Goal: Transaction & Acquisition: Purchase product/service

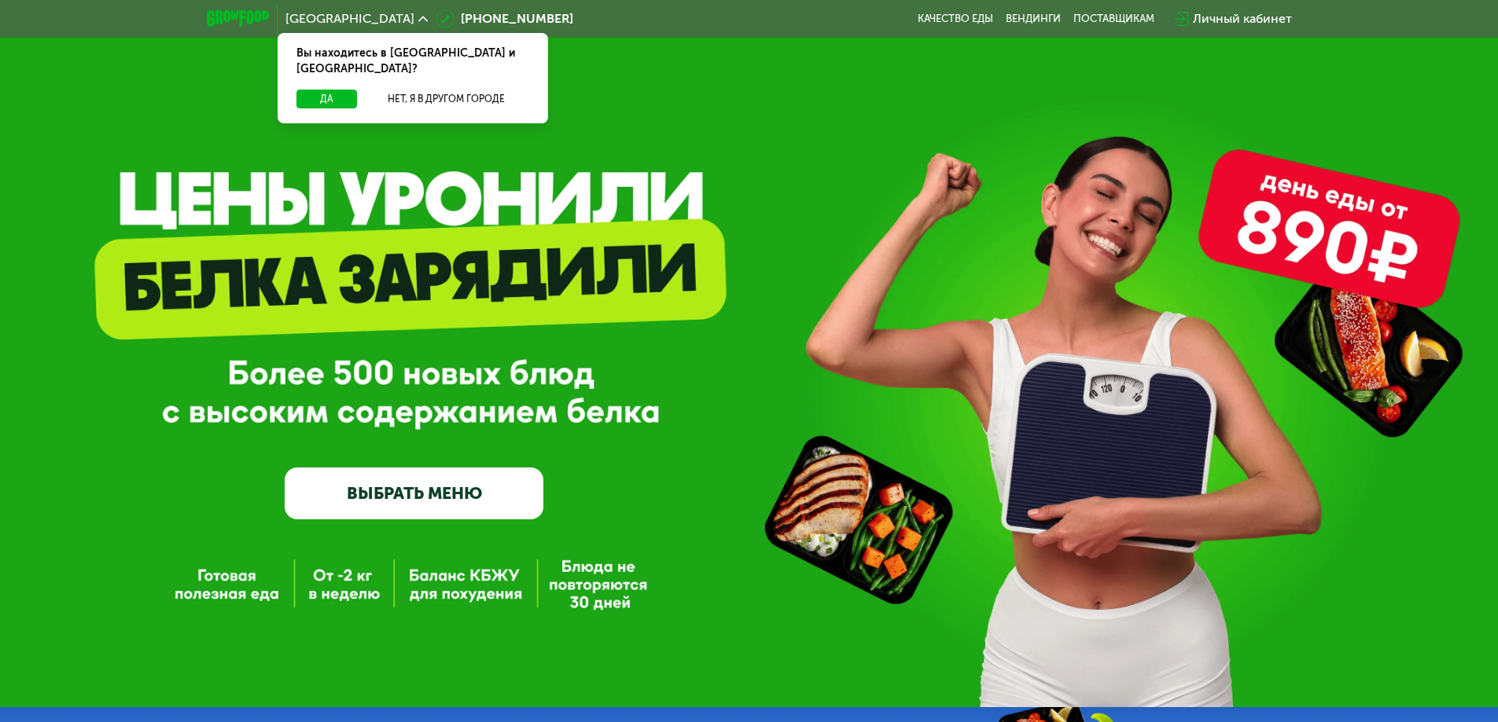
click at [443, 486] on link "ВЫБРАТЬ МЕНЮ" at bounding box center [414, 494] width 259 height 52
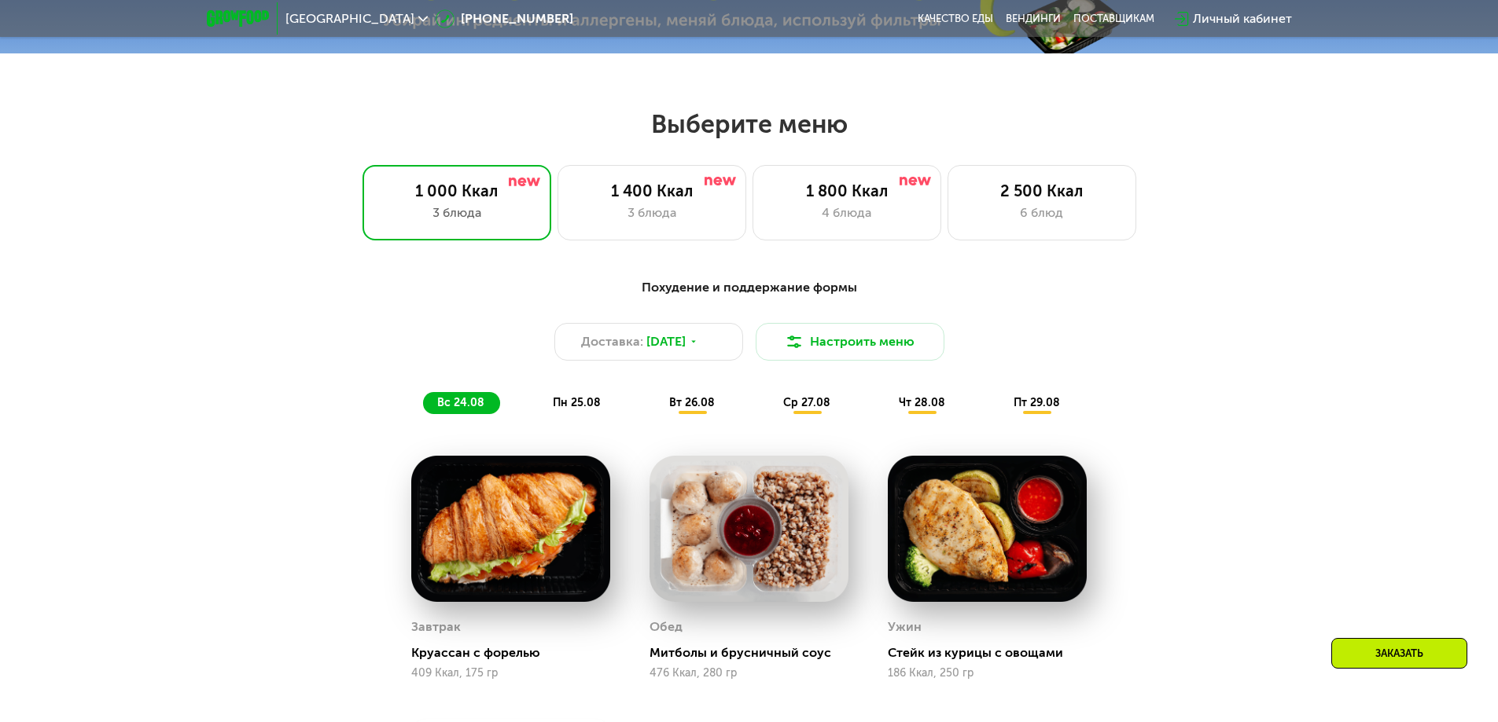
scroll to position [786, 0]
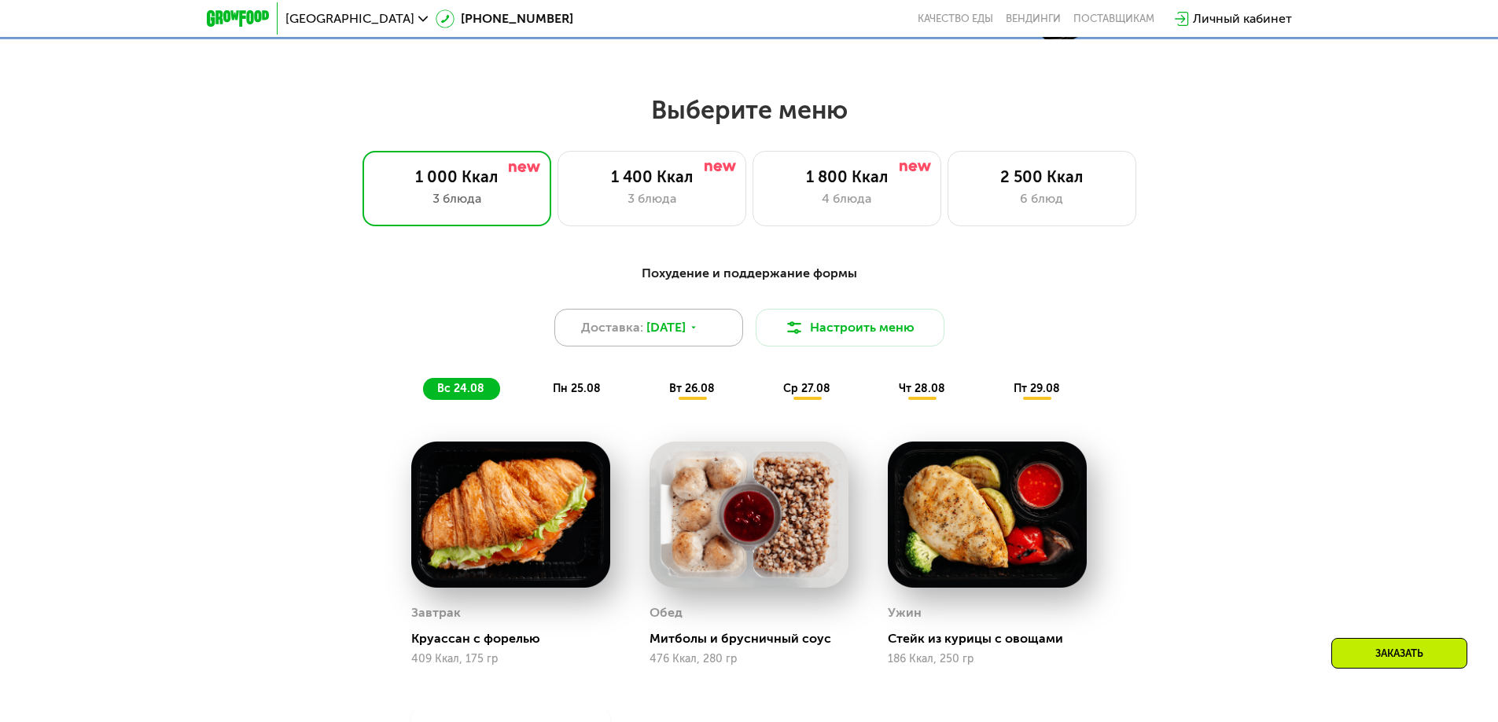
click at [718, 338] on div "Доставка: [DATE]" at bounding box center [648, 328] width 189 height 38
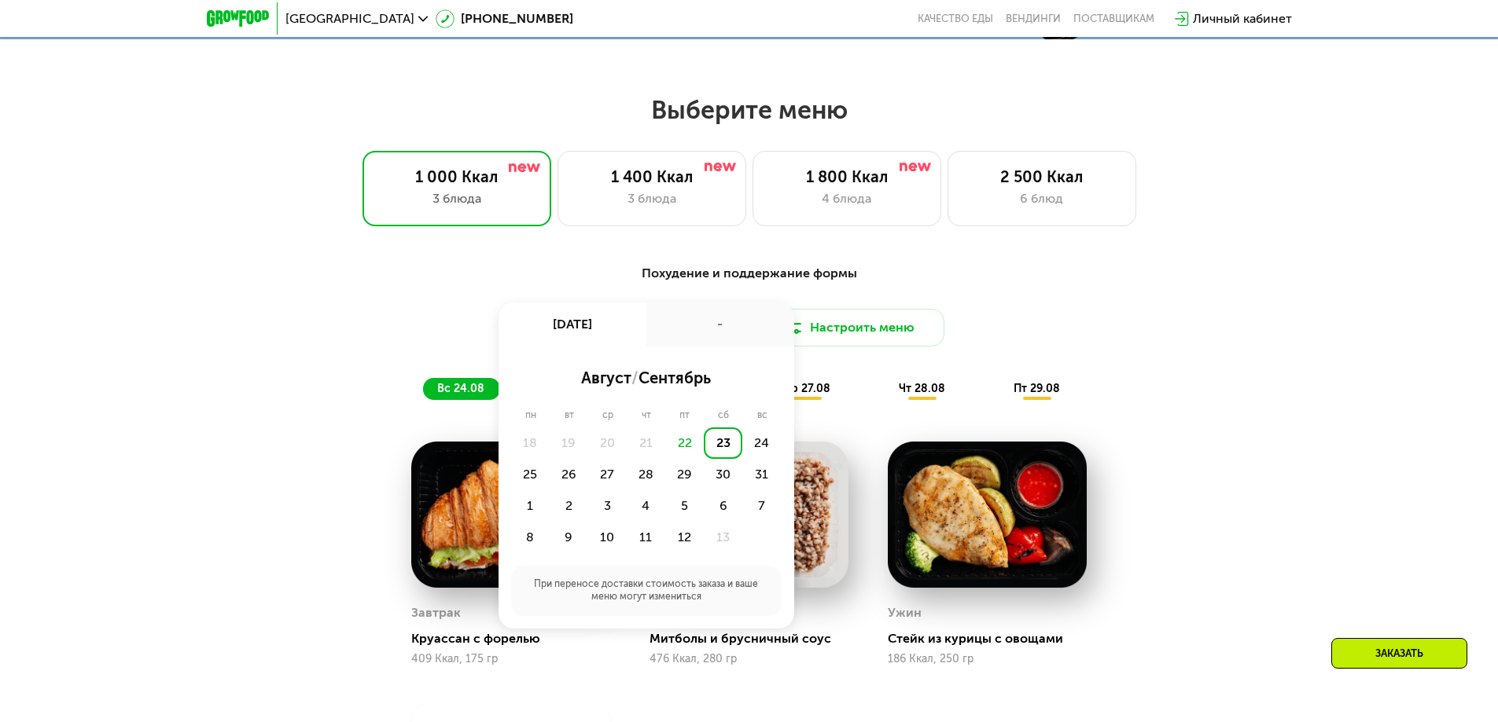
click at [719, 329] on div "-" at bounding box center [720, 325] width 148 height 44
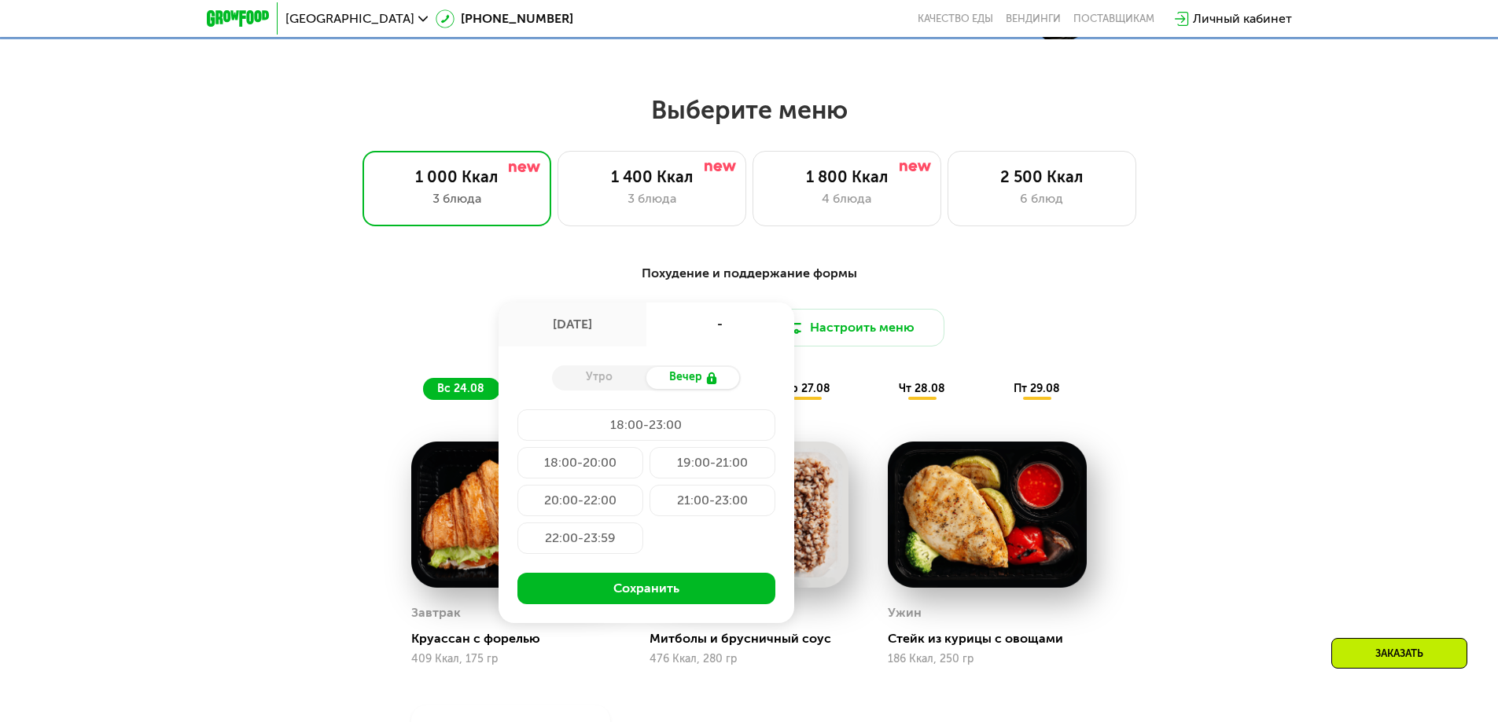
click at [1113, 333] on div "Доставка: [DATE] авг, сб - Утро Вечер 18:00-23:00 18:00-20:00 19:00-21:00 20:00…" at bounding box center [749, 328] width 931 height 38
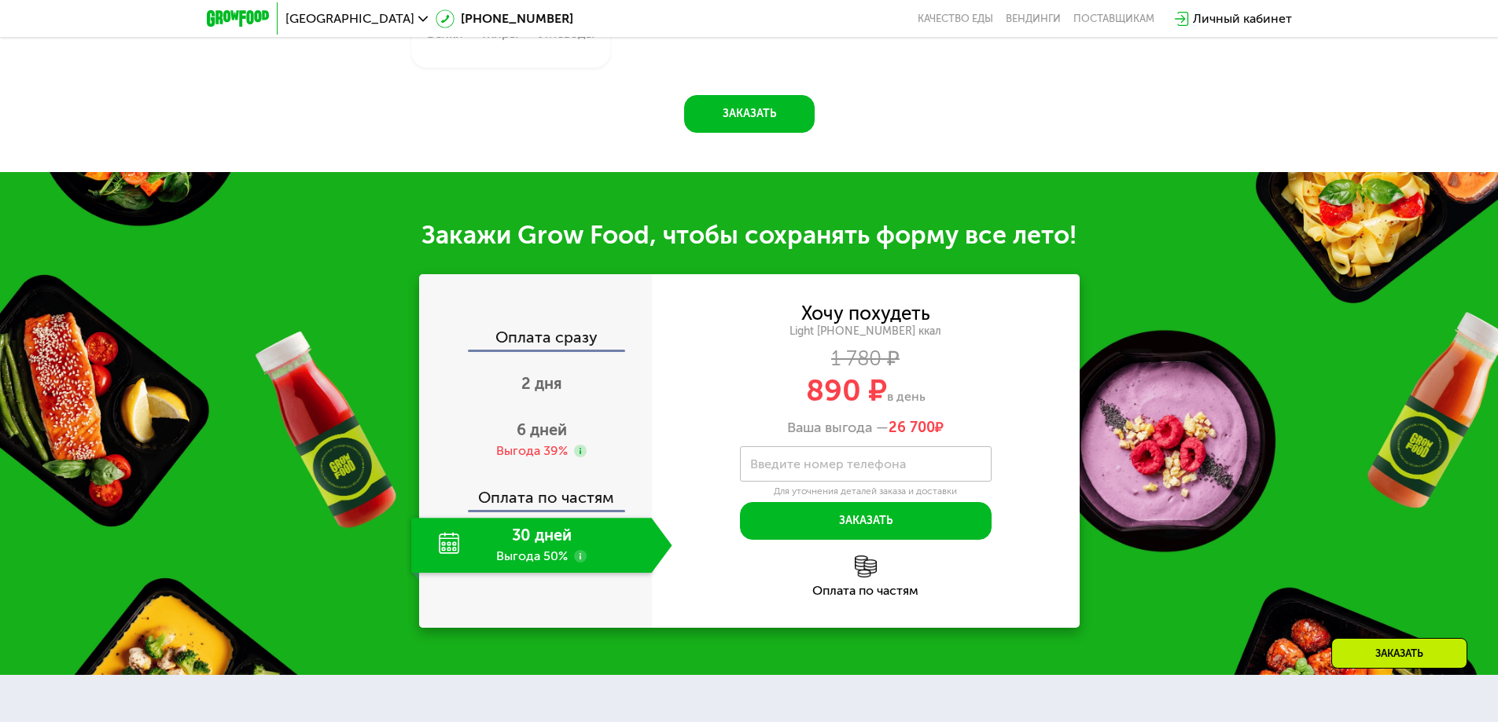
scroll to position [1572, 0]
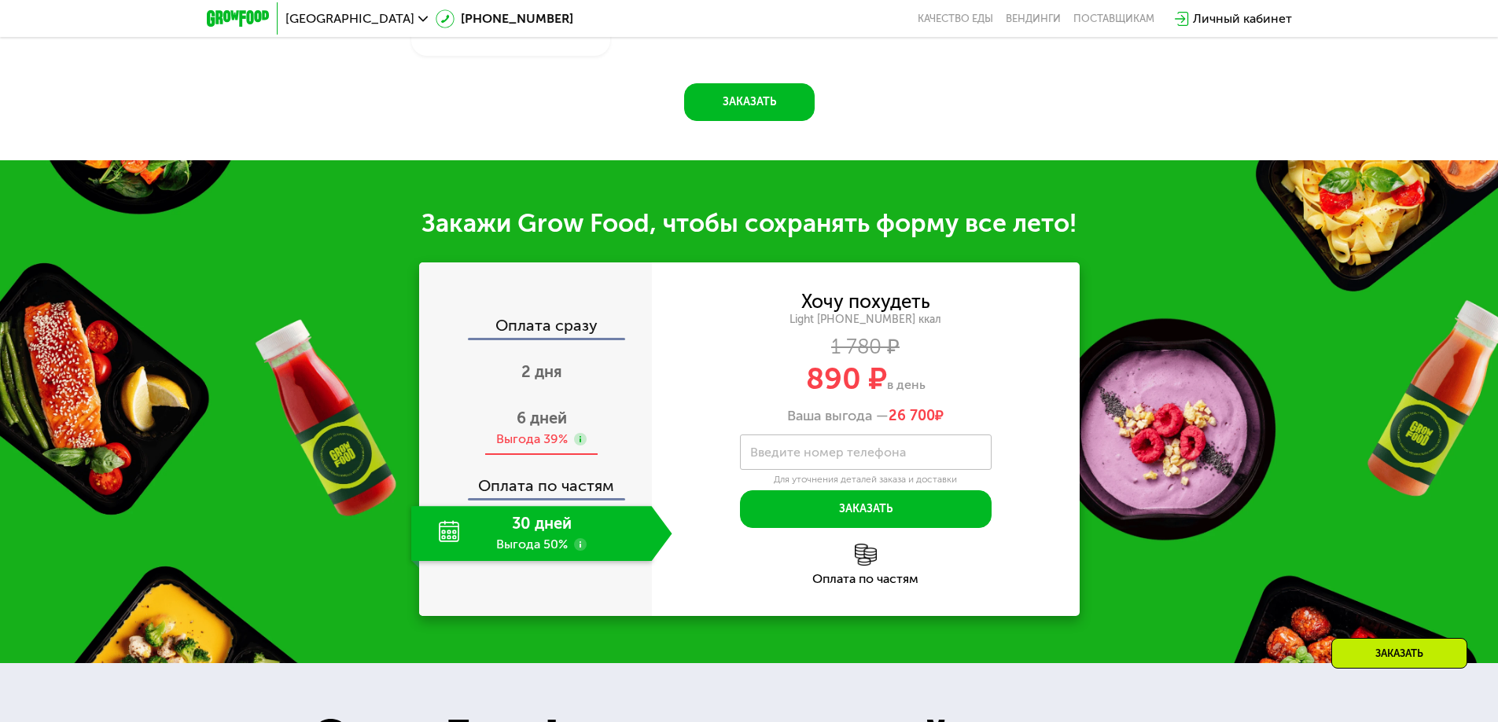
click at [530, 424] on span "6 дней" at bounding box center [541, 418] width 50 height 19
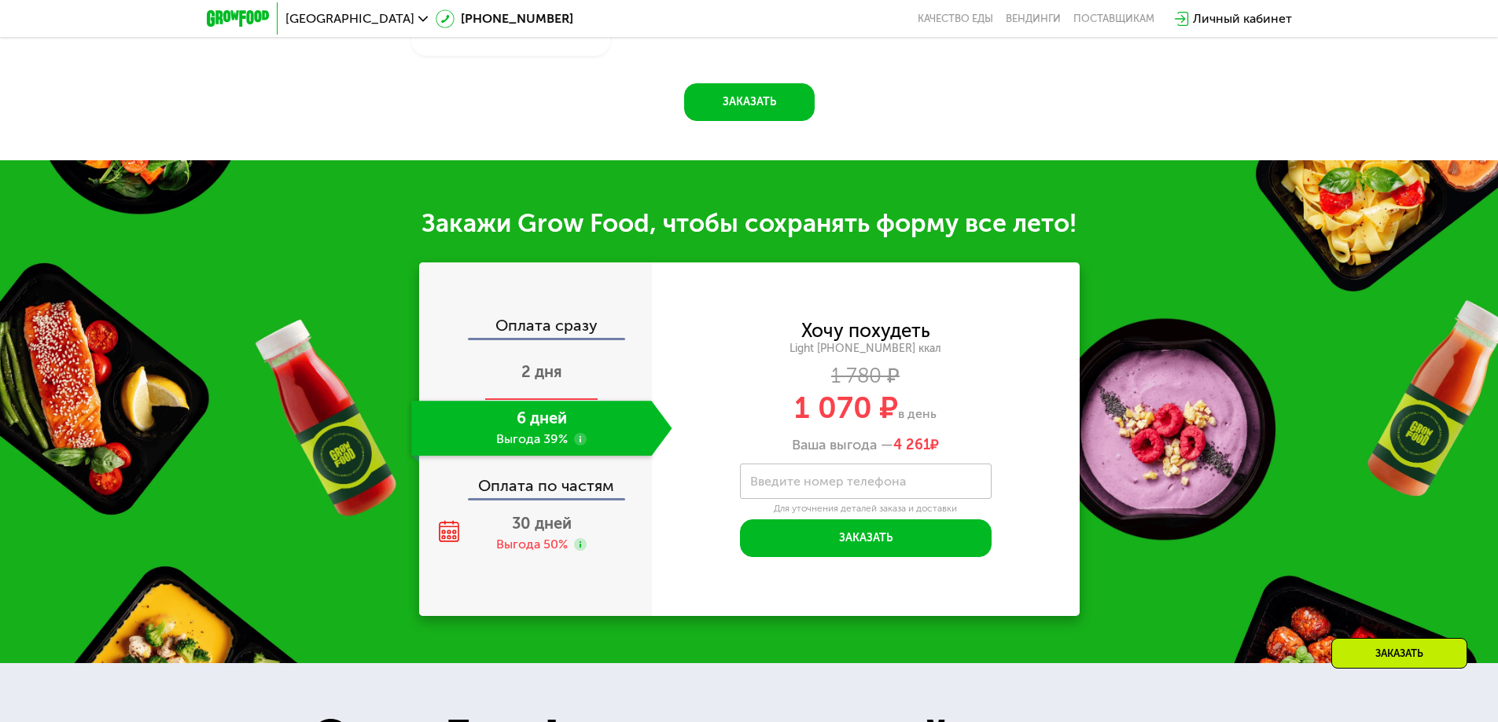
click at [542, 380] on span "2 дня" at bounding box center [541, 371] width 41 height 19
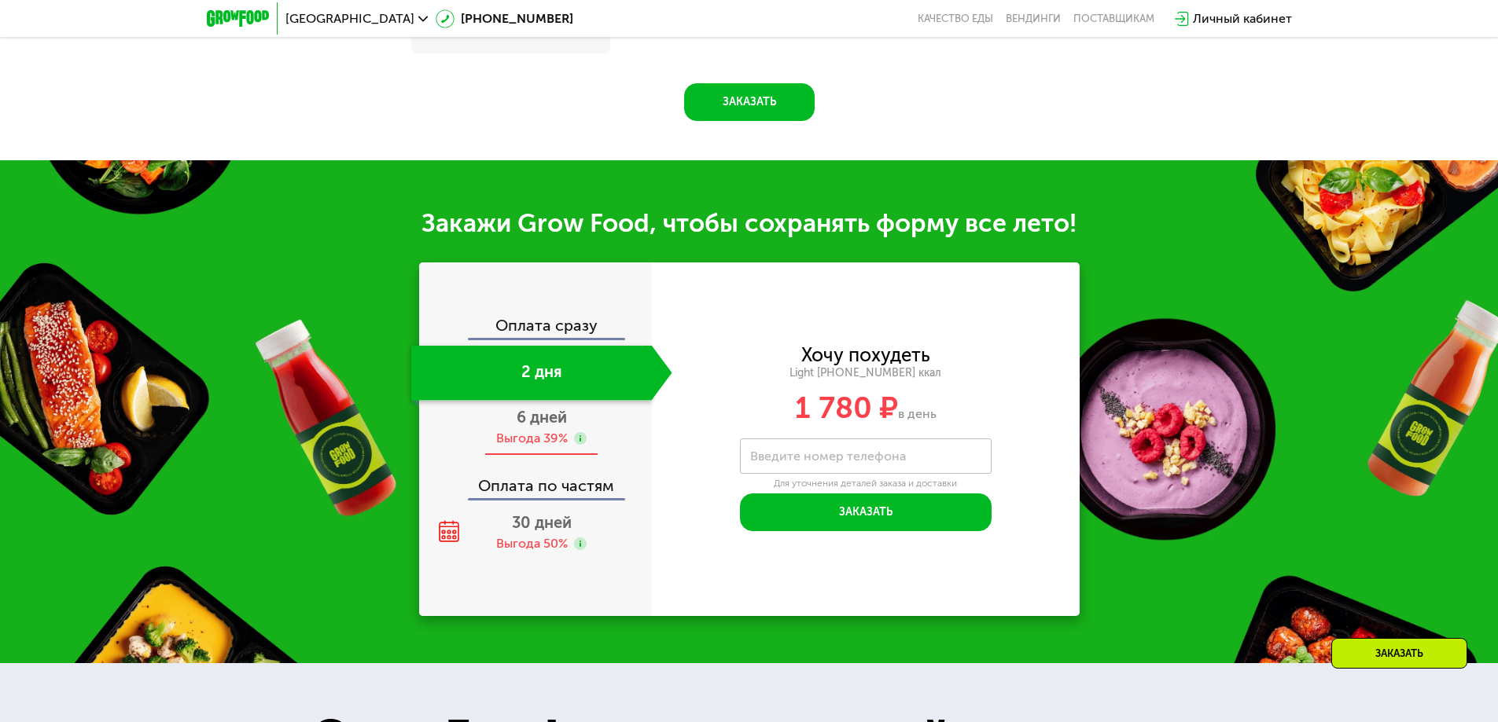
click at [546, 436] on div "Выгода 39%" at bounding box center [532, 438] width 72 height 17
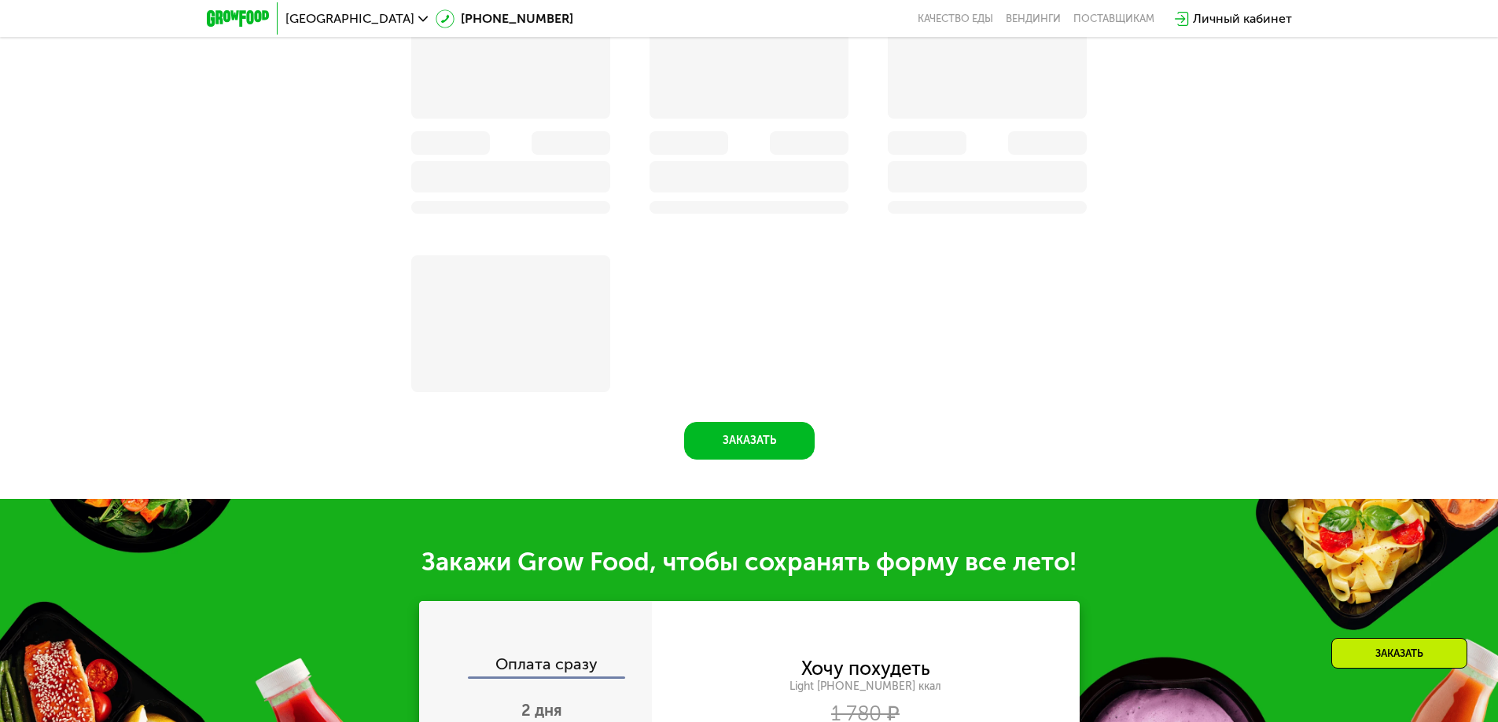
click at [522, 701] on span "2 дня" at bounding box center [541, 710] width 41 height 19
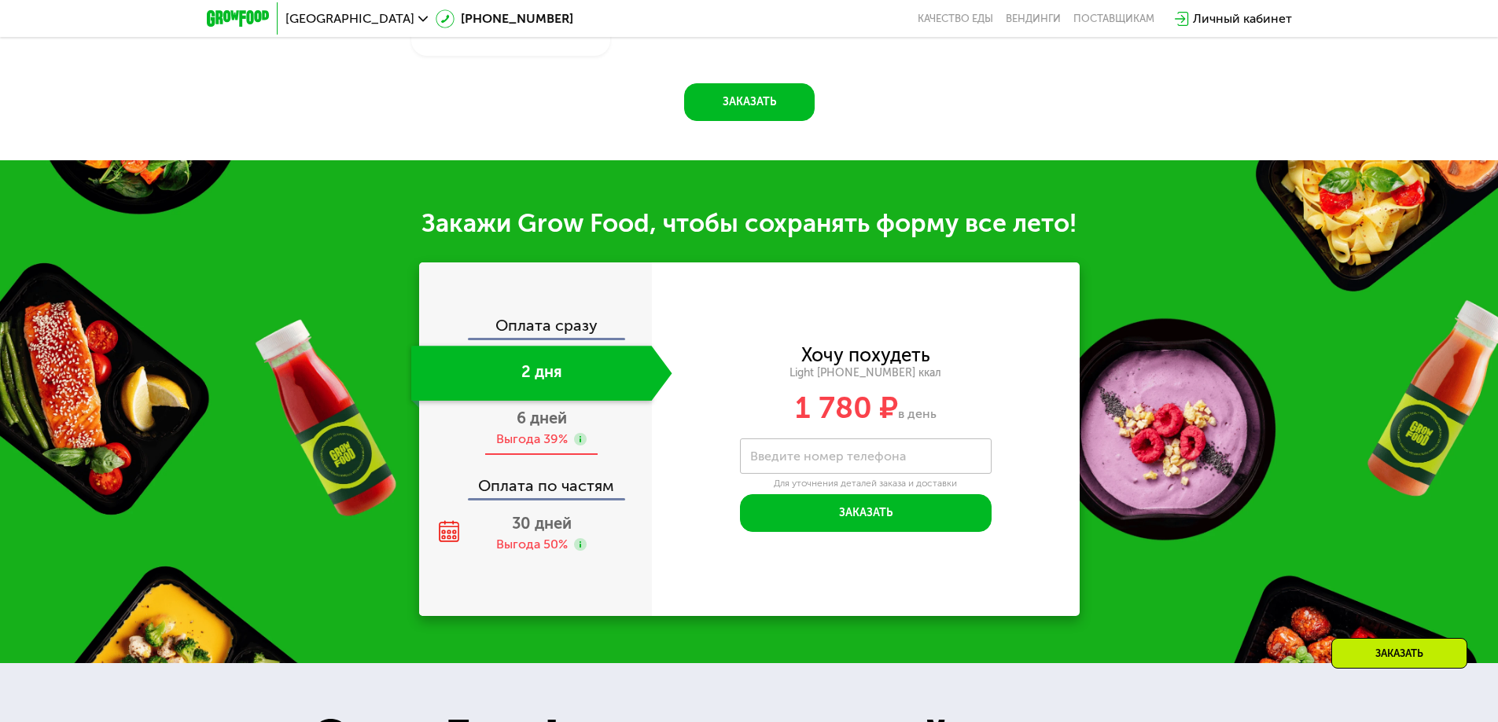
click at [528, 440] on div "Выгода 39%" at bounding box center [532, 439] width 72 height 17
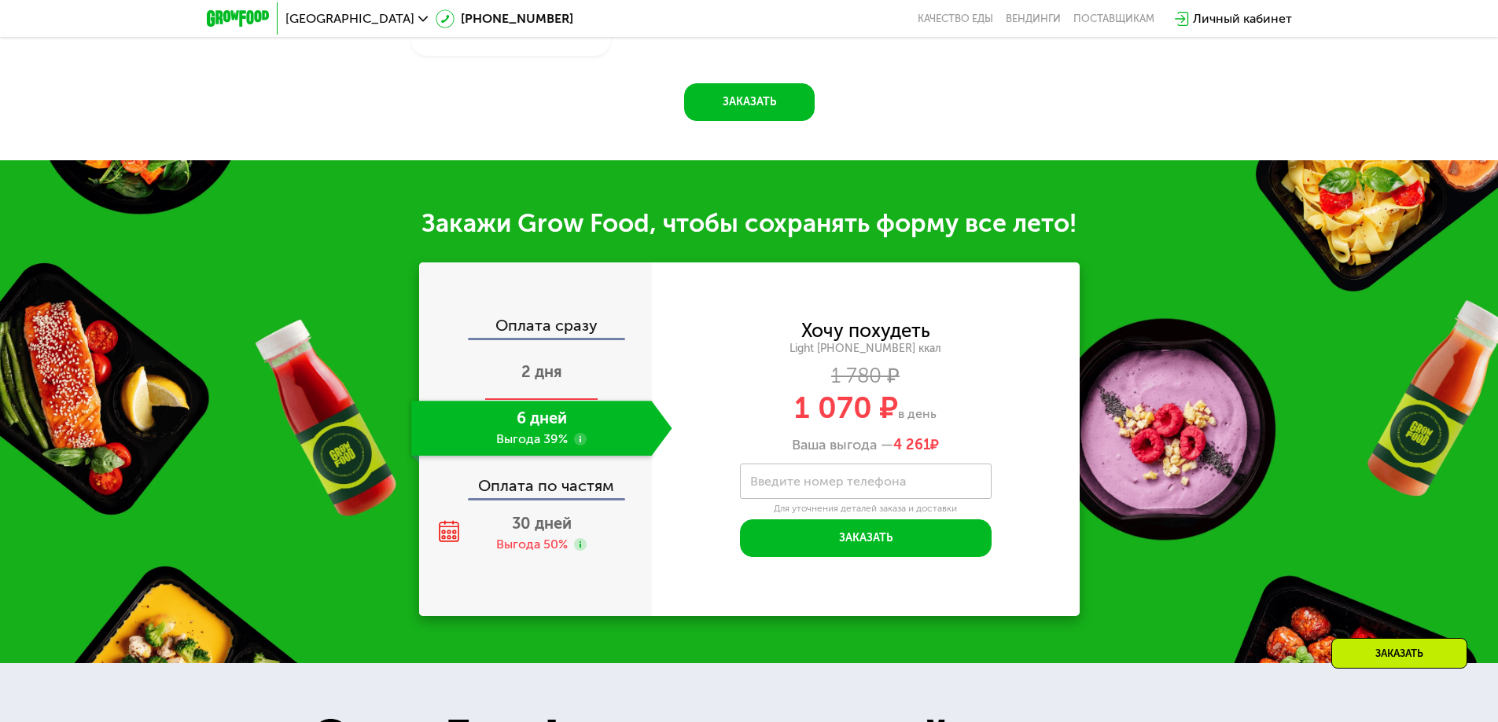
click at [535, 374] on span "2 дня" at bounding box center [541, 371] width 41 height 19
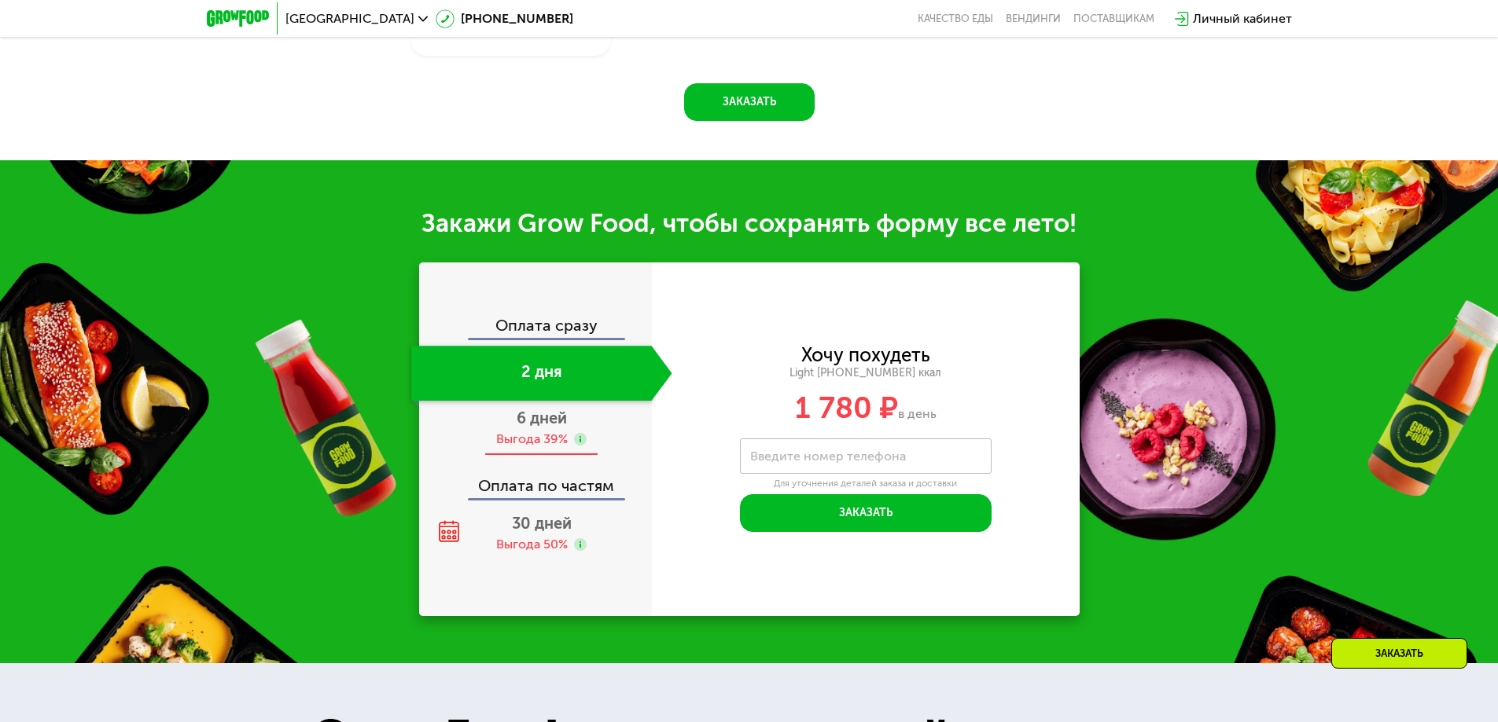
click at [539, 428] on span "6 дней" at bounding box center [541, 418] width 50 height 19
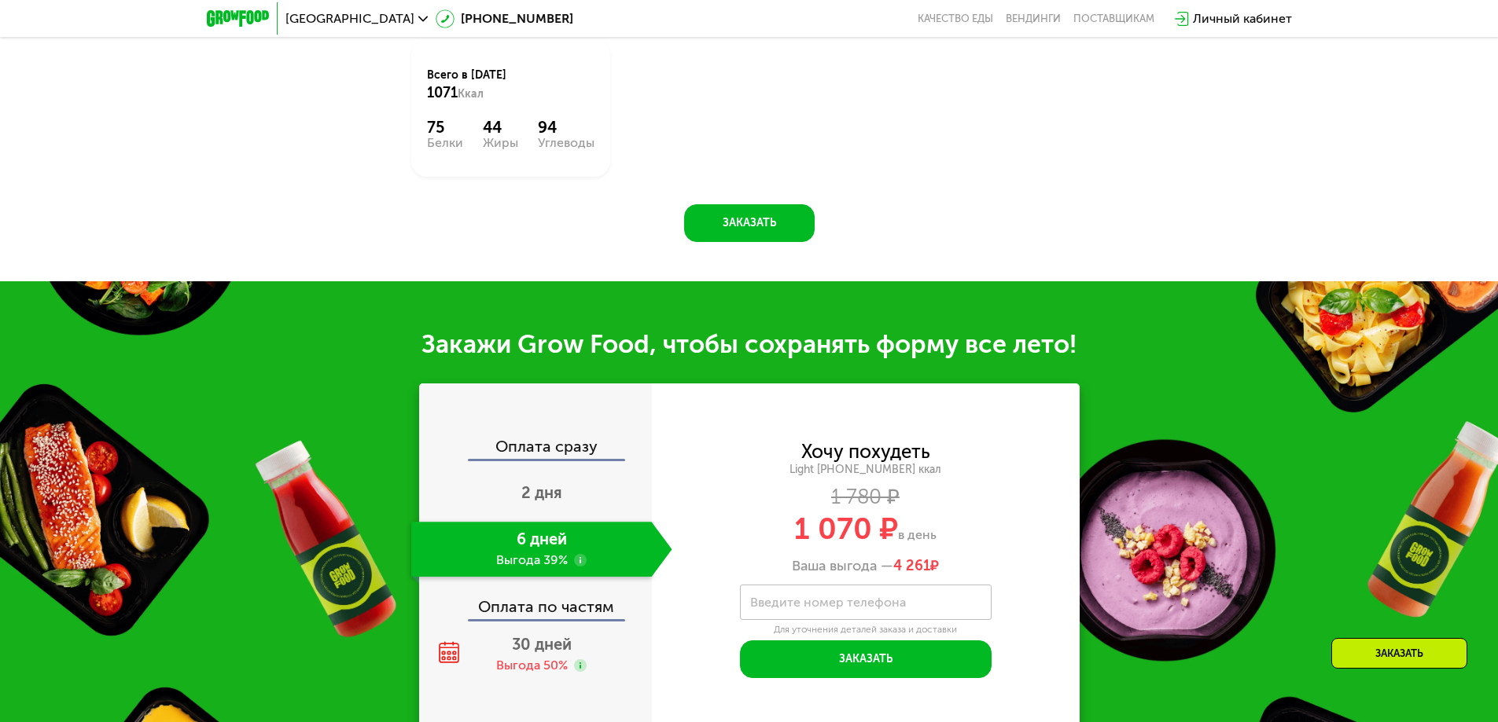
scroll to position [1651, 0]
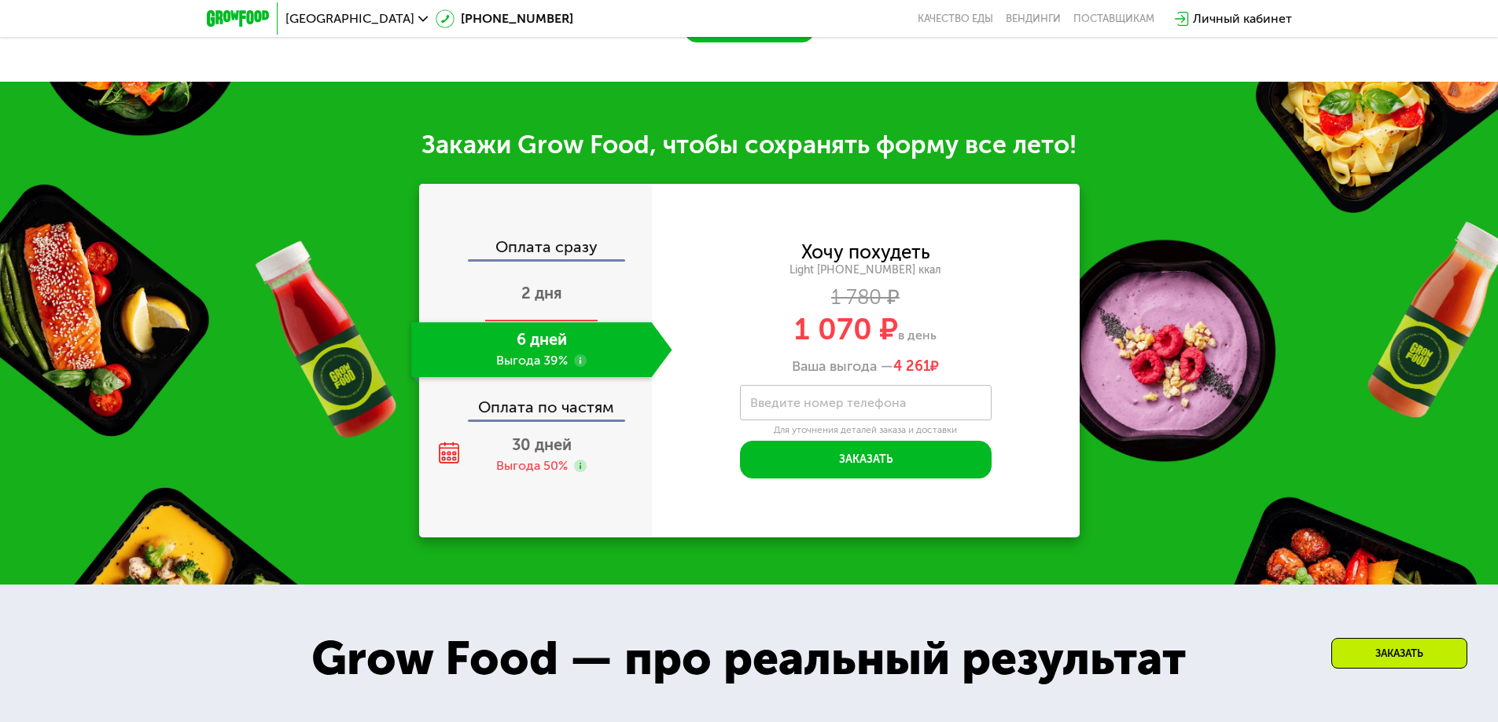
click at [572, 273] on div "2 дня" at bounding box center [531, 294] width 241 height 55
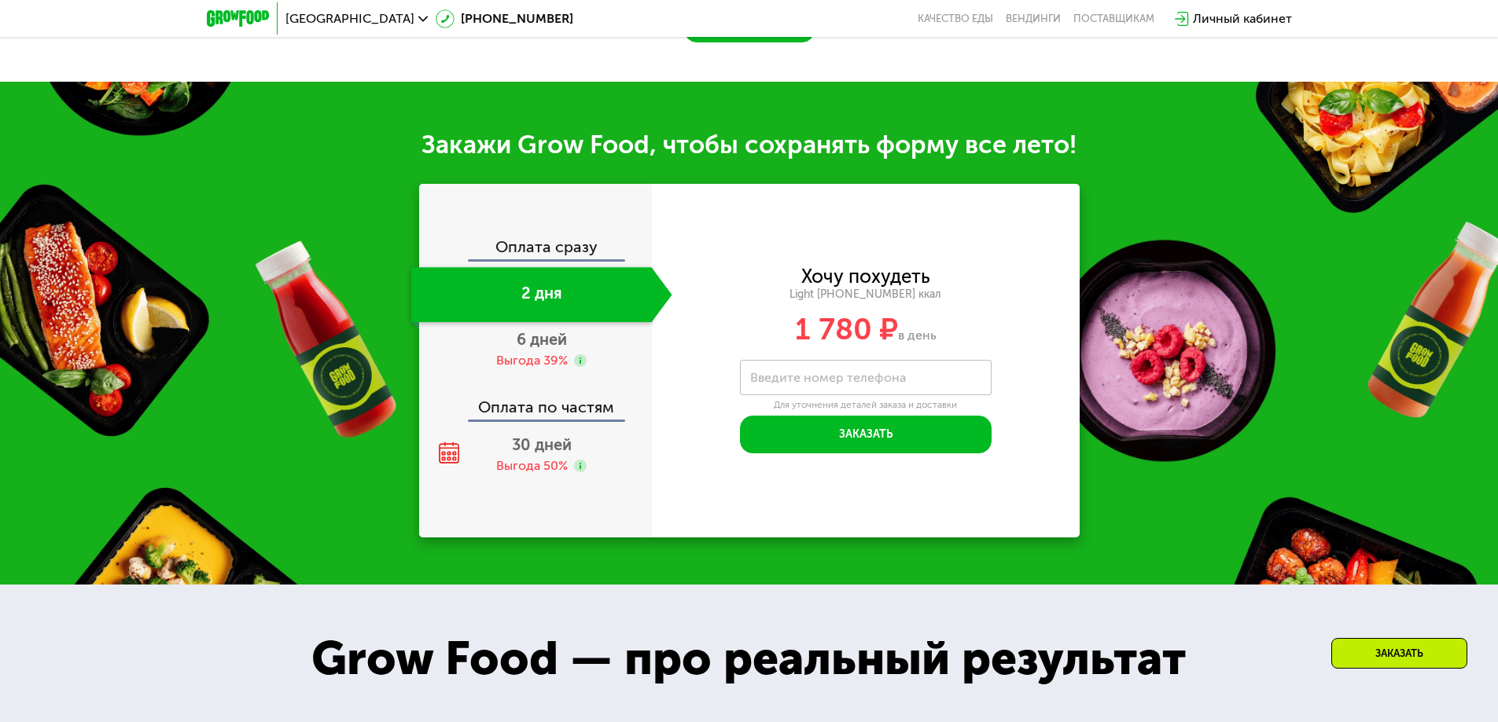
click at [556, 289] on div "2 дня" at bounding box center [531, 294] width 241 height 55
click at [557, 340] on span "6 дней" at bounding box center [541, 339] width 50 height 19
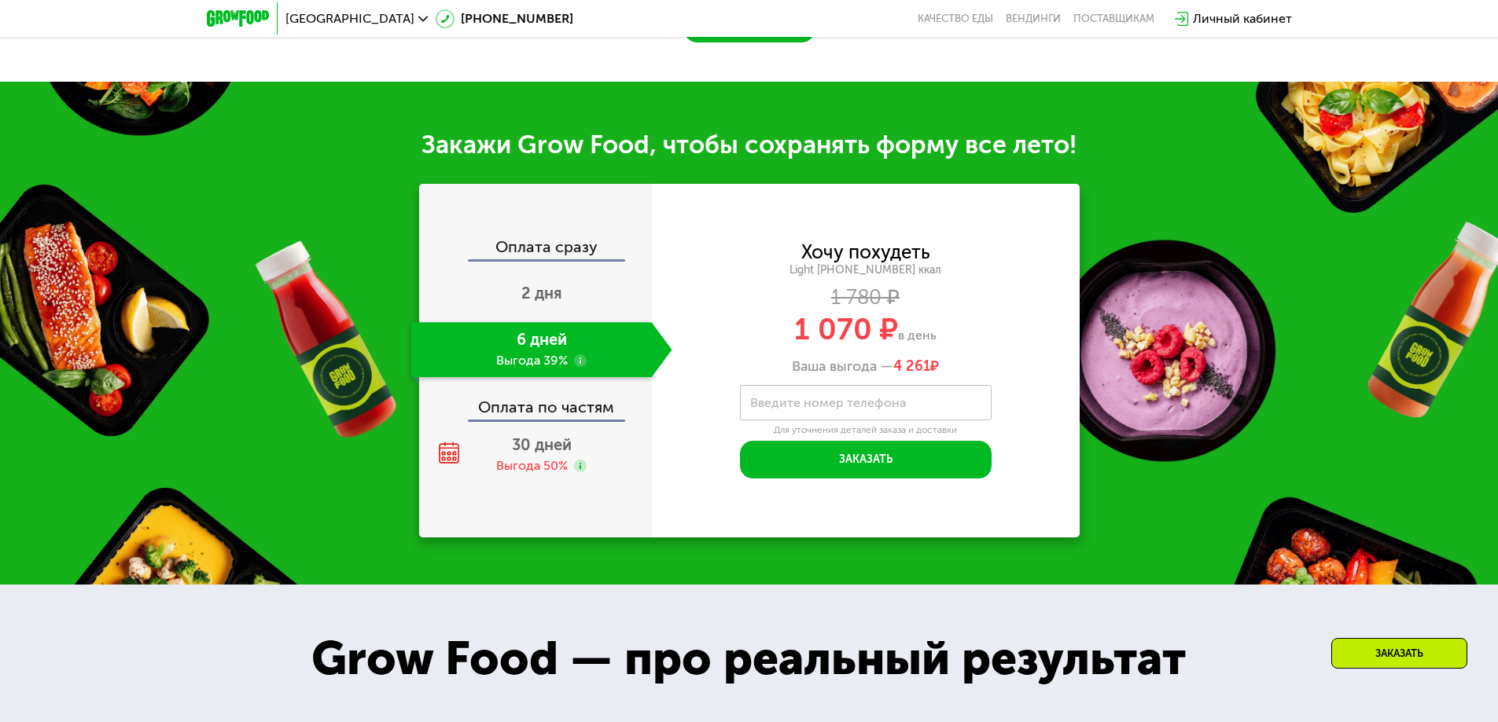
click at [546, 418] on div "Оплата по частям" at bounding box center [536, 402] width 231 height 36
click at [553, 290] on span "2 дня" at bounding box center [541, 293] width 41 height 19
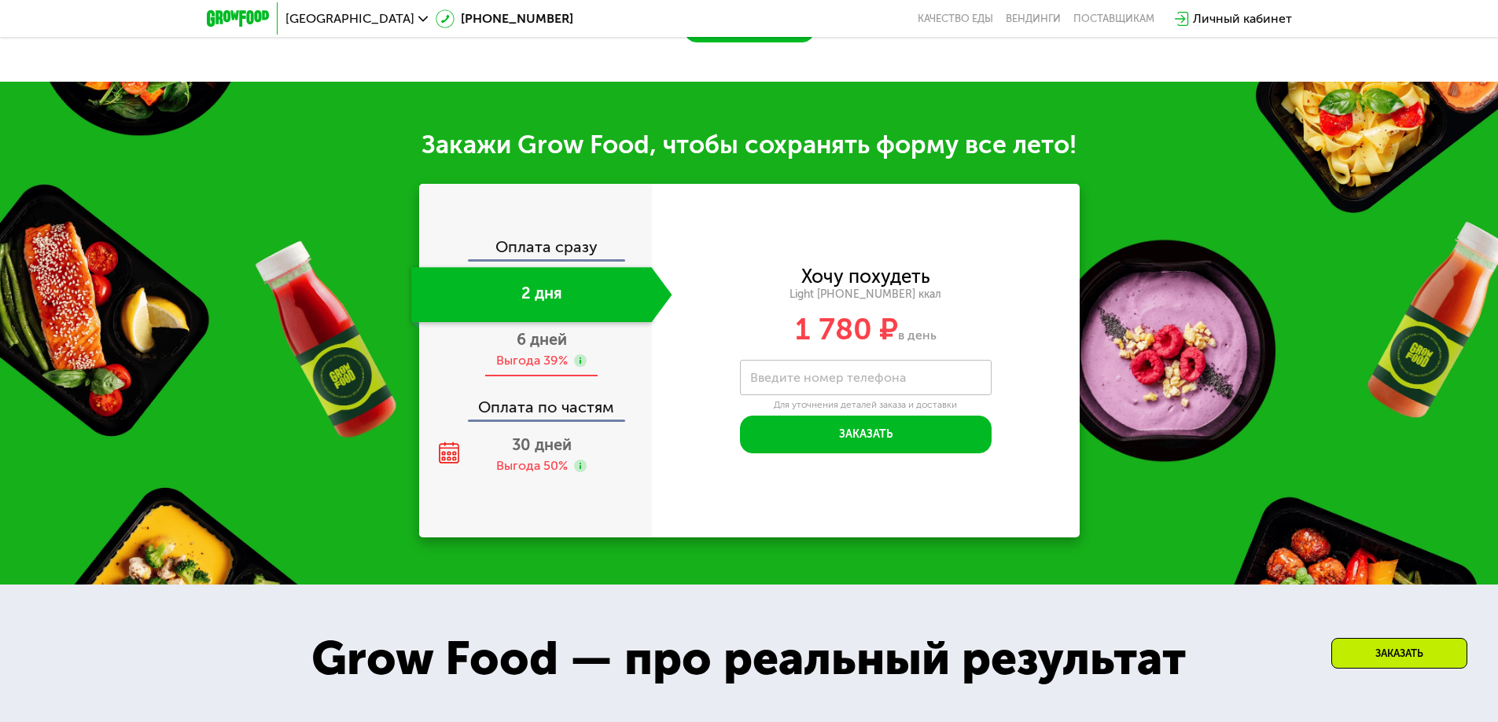
click at [545, 344] on span "6 дней" at bounding box center [541, 339] width 50 height 19
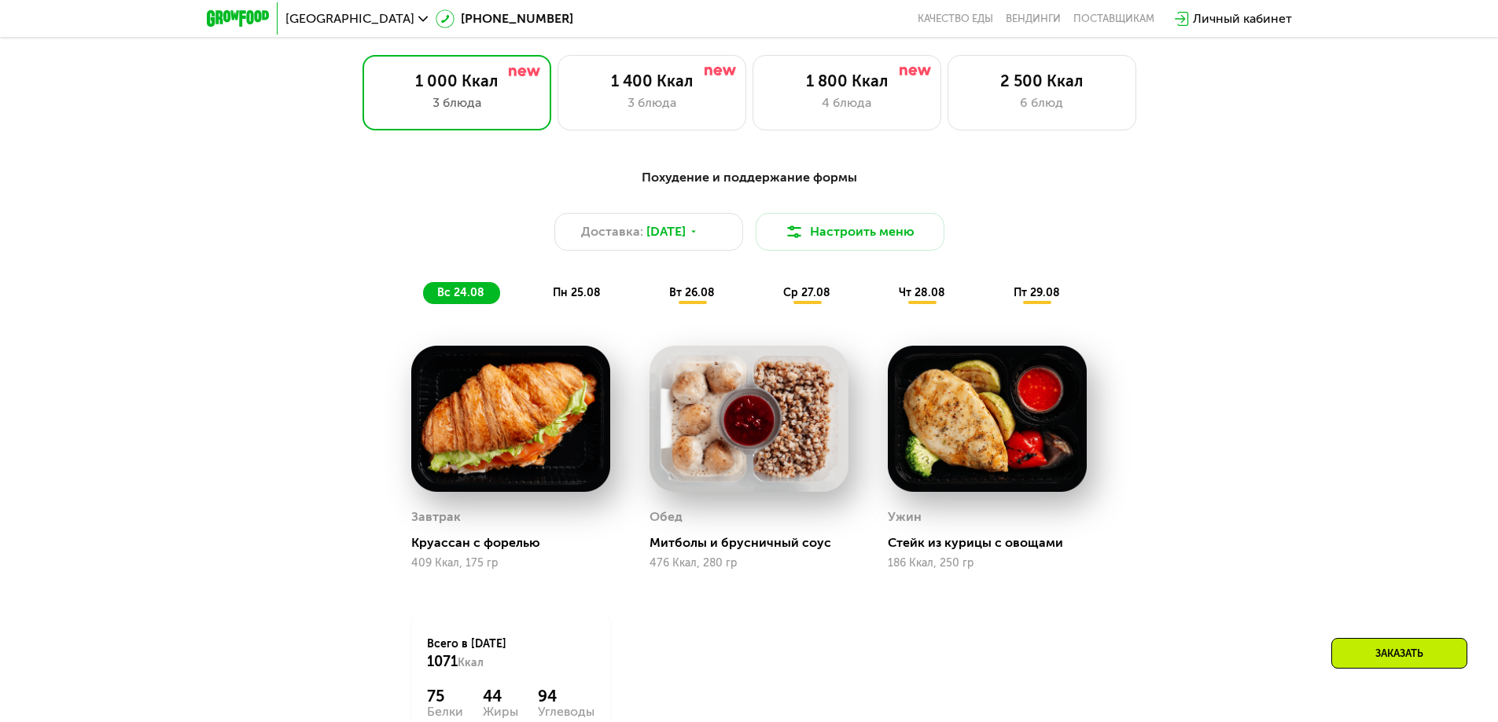
scroll to position [786, 0]
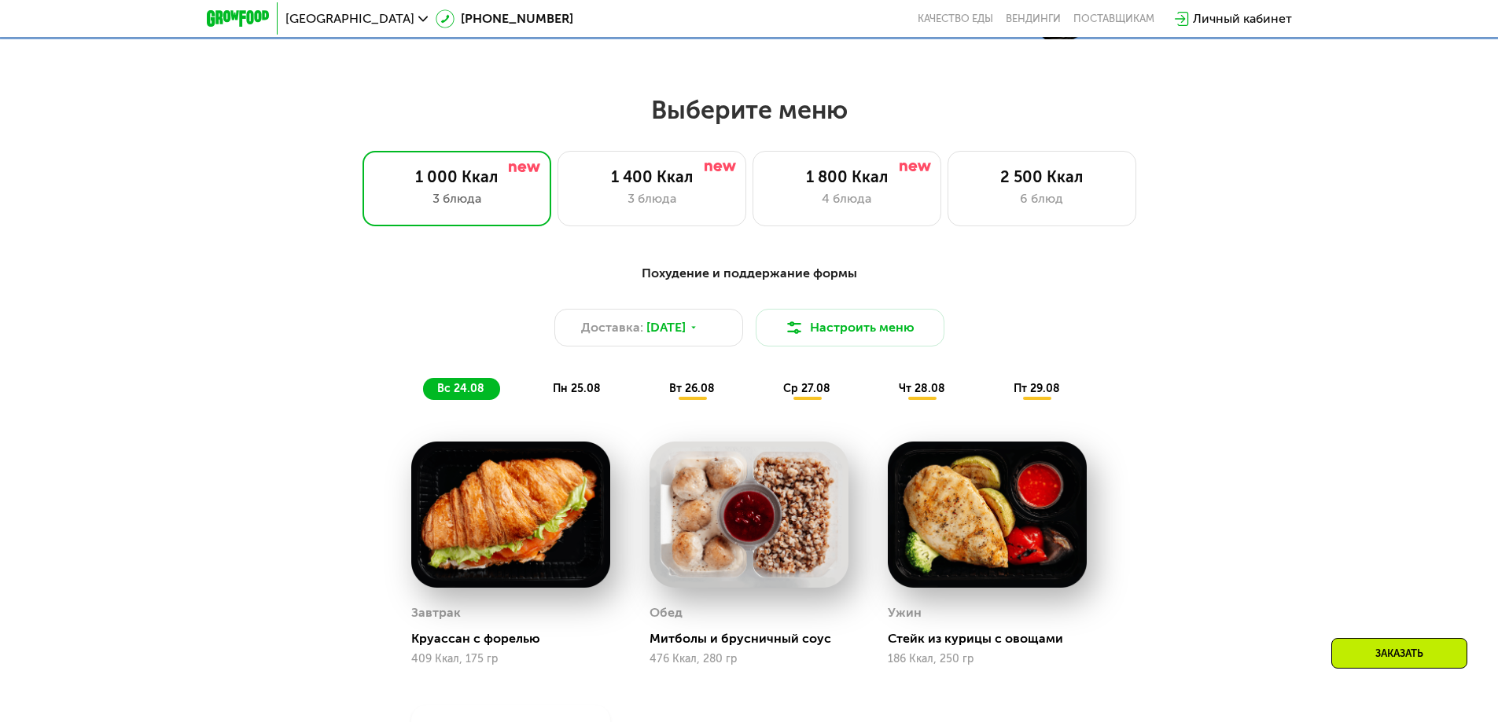
click at [568, 391] on span "пн 25.08" at bounding box center [577, 388] width 48 height 13
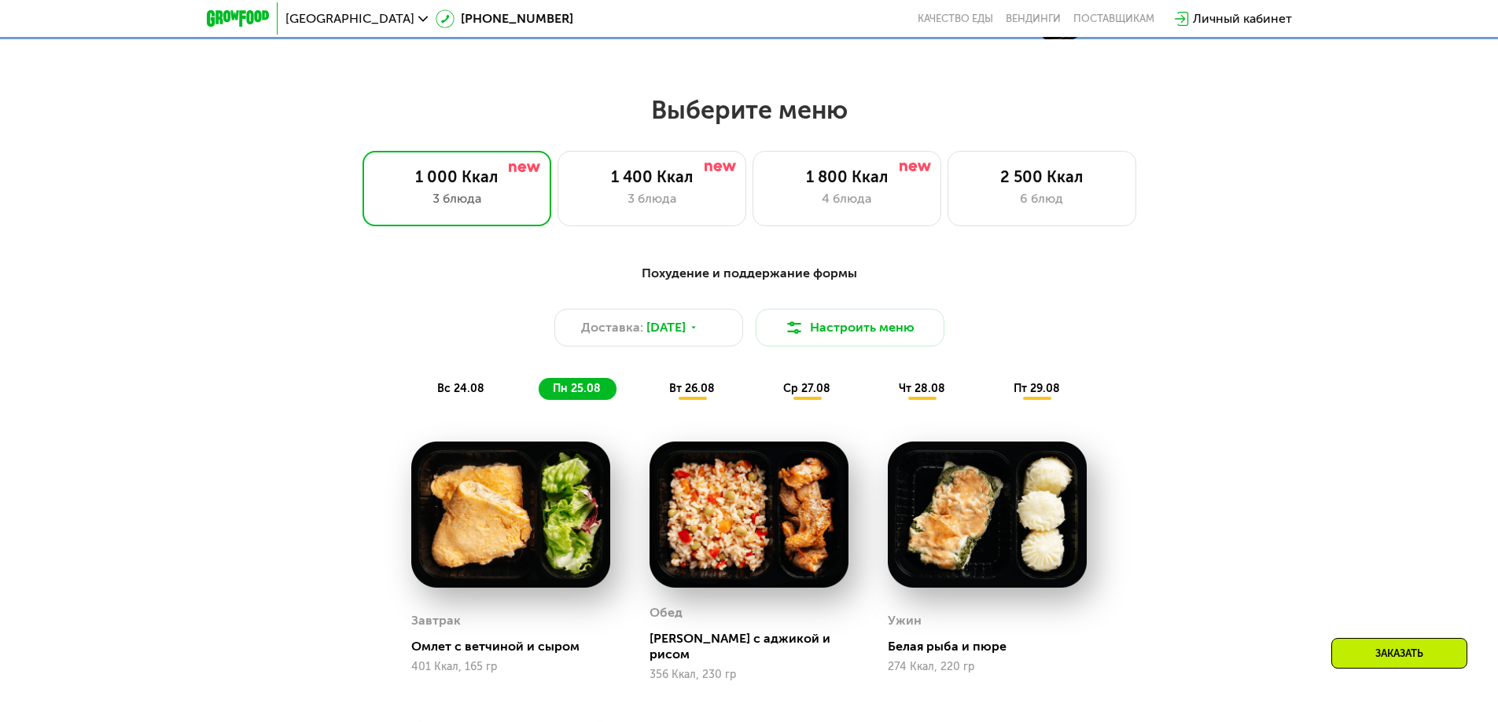
click at [696, 389] on span "вт 26.08" at bounding box center [692, 388] width 46 height 13
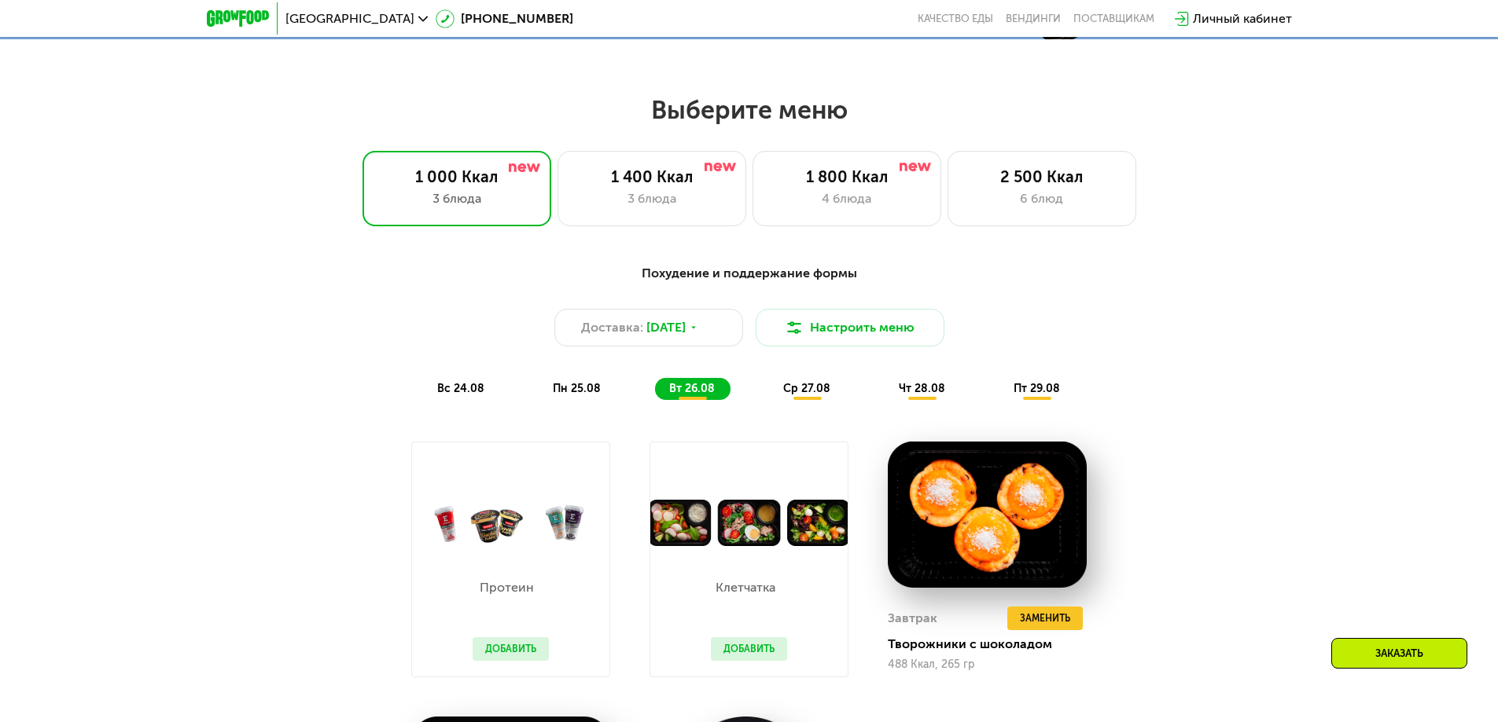
click at [655, 387] on div "пн 25.08" at bounding box center [692, 389] width 75 height 22
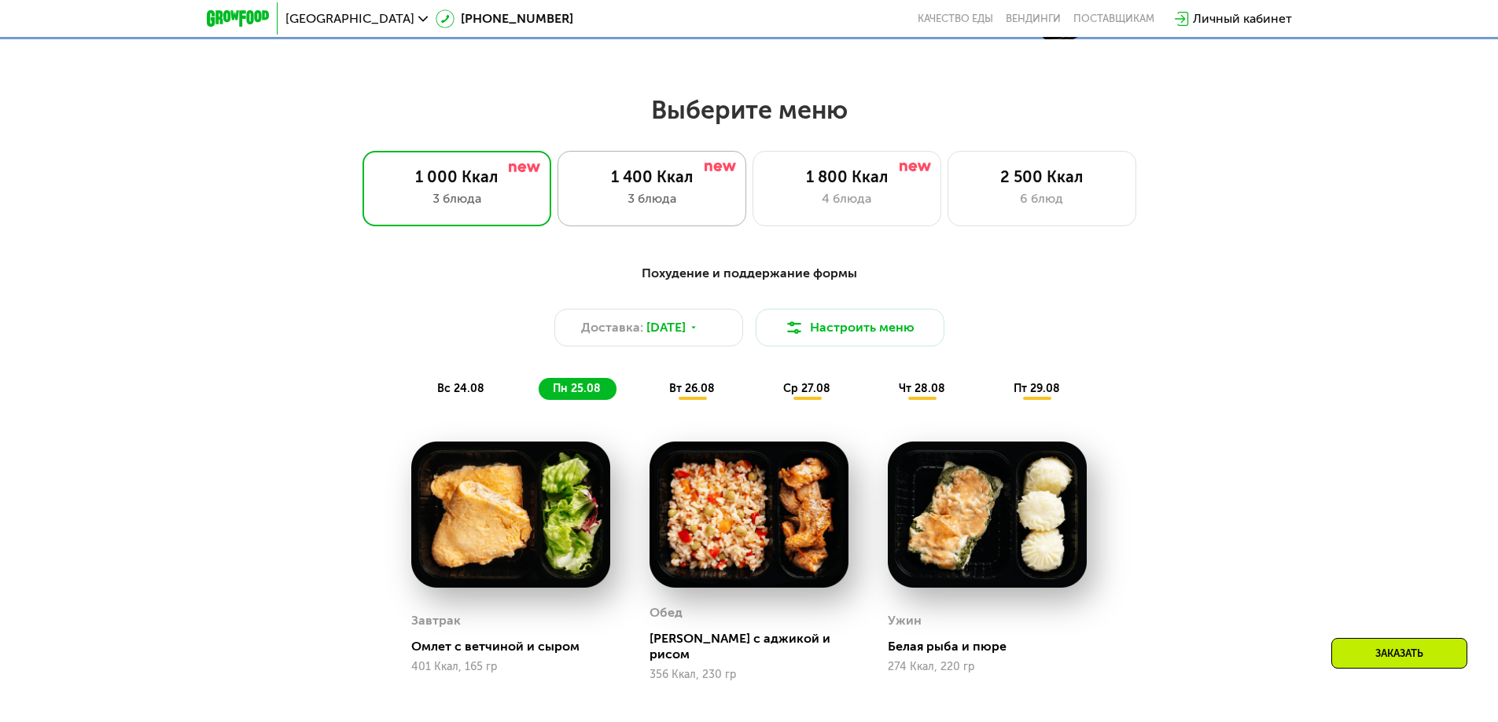
click at [678, 208] on div "3 блюда" at bounding box center [652, 198] width 156 height 19
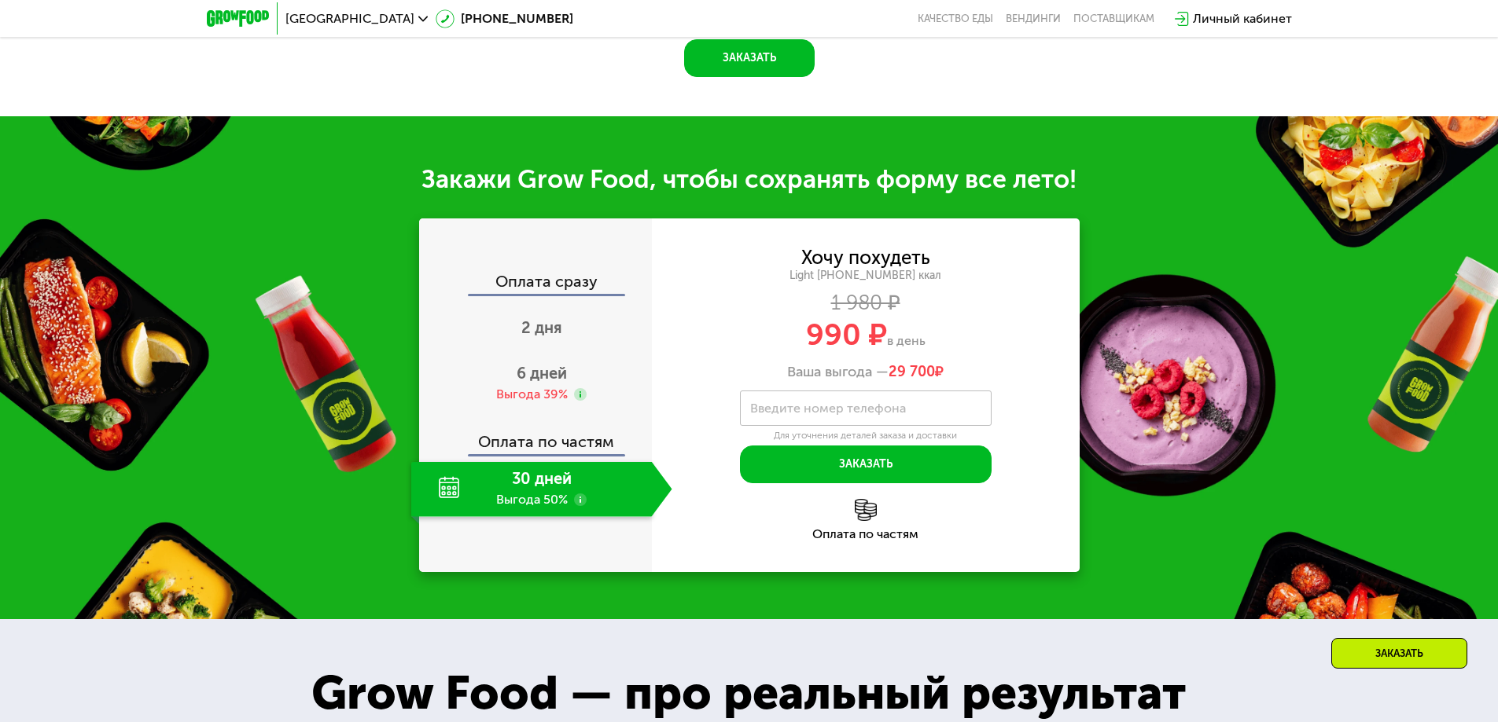
scroll to position [1572, 0]
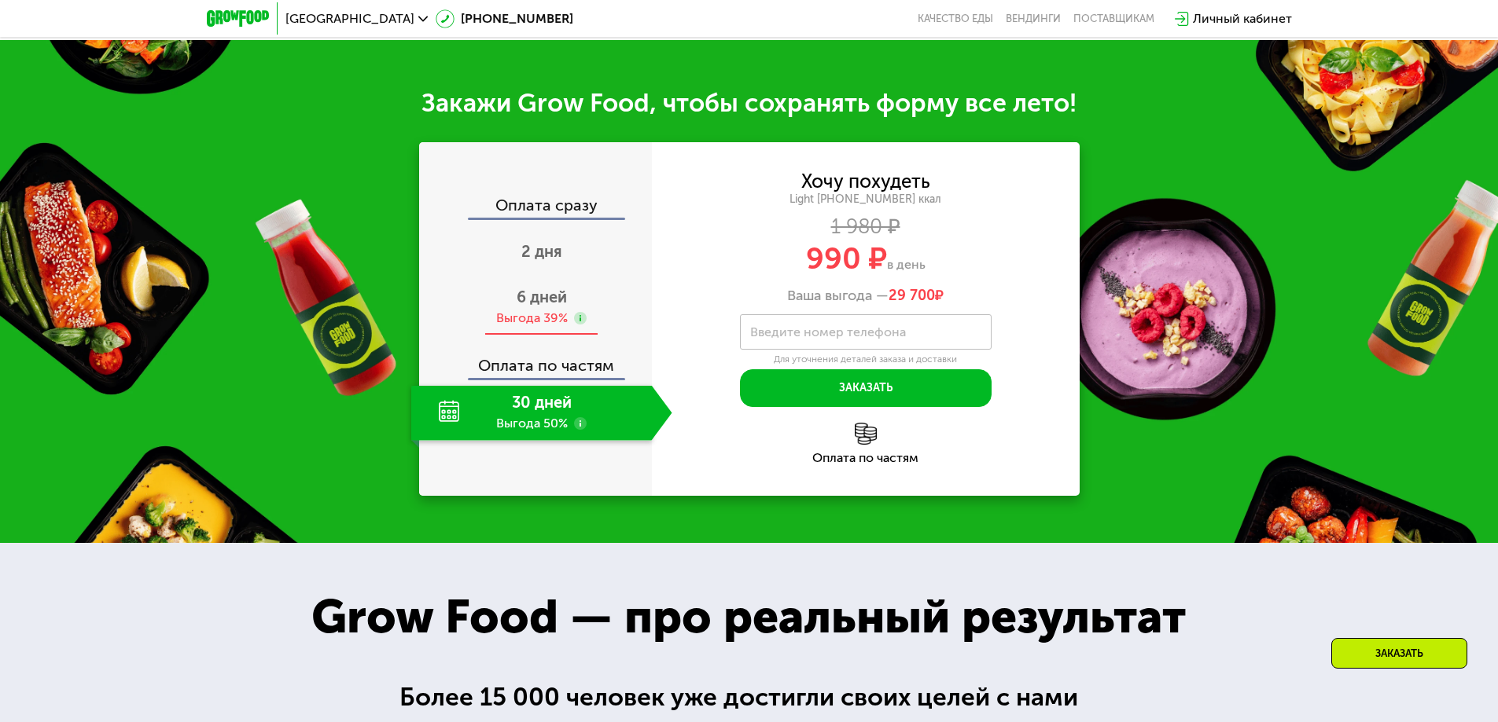
click at [543, 327] on div "Выгода 39%" at bounding box center [532, 318] width 72 height 17
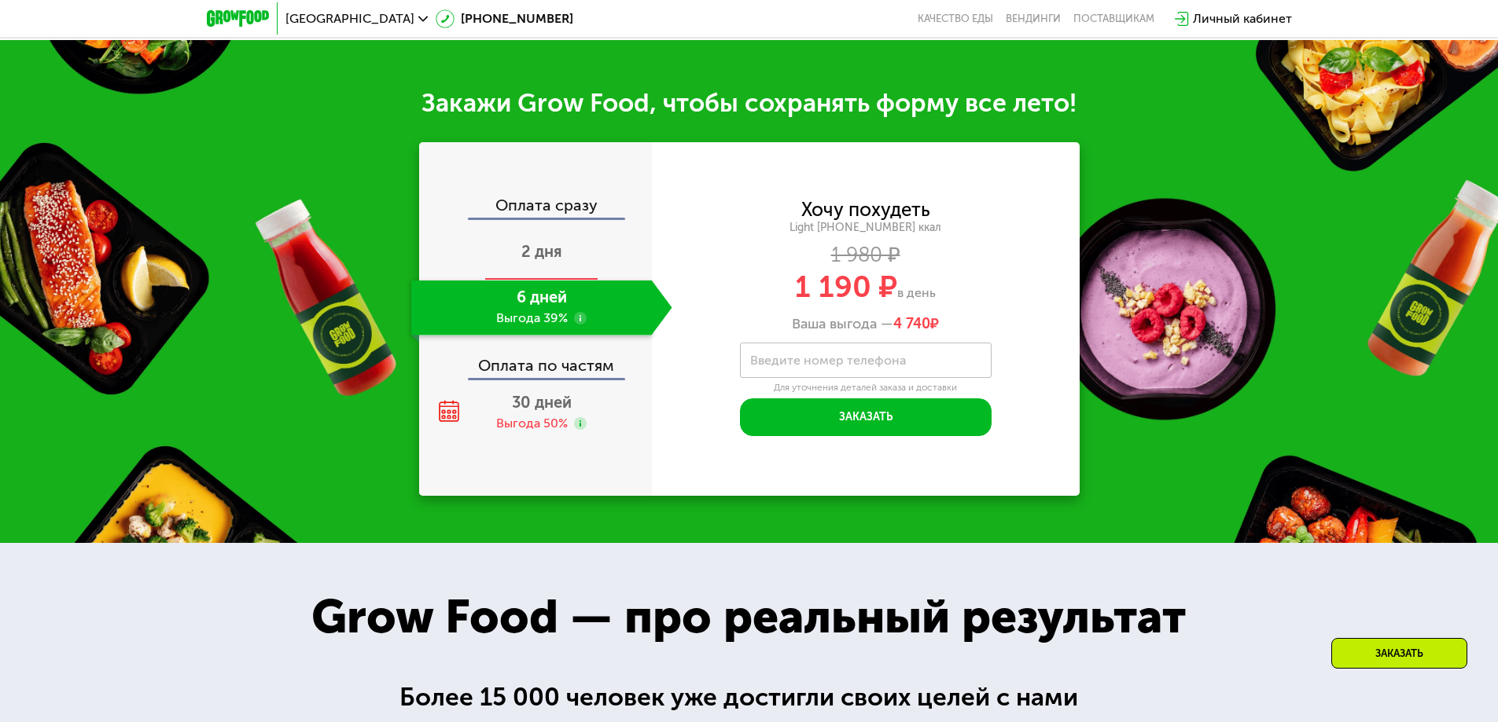
click at [549, 261] on span "2 дня" at bounding box center [541, 251] width 41 height 19
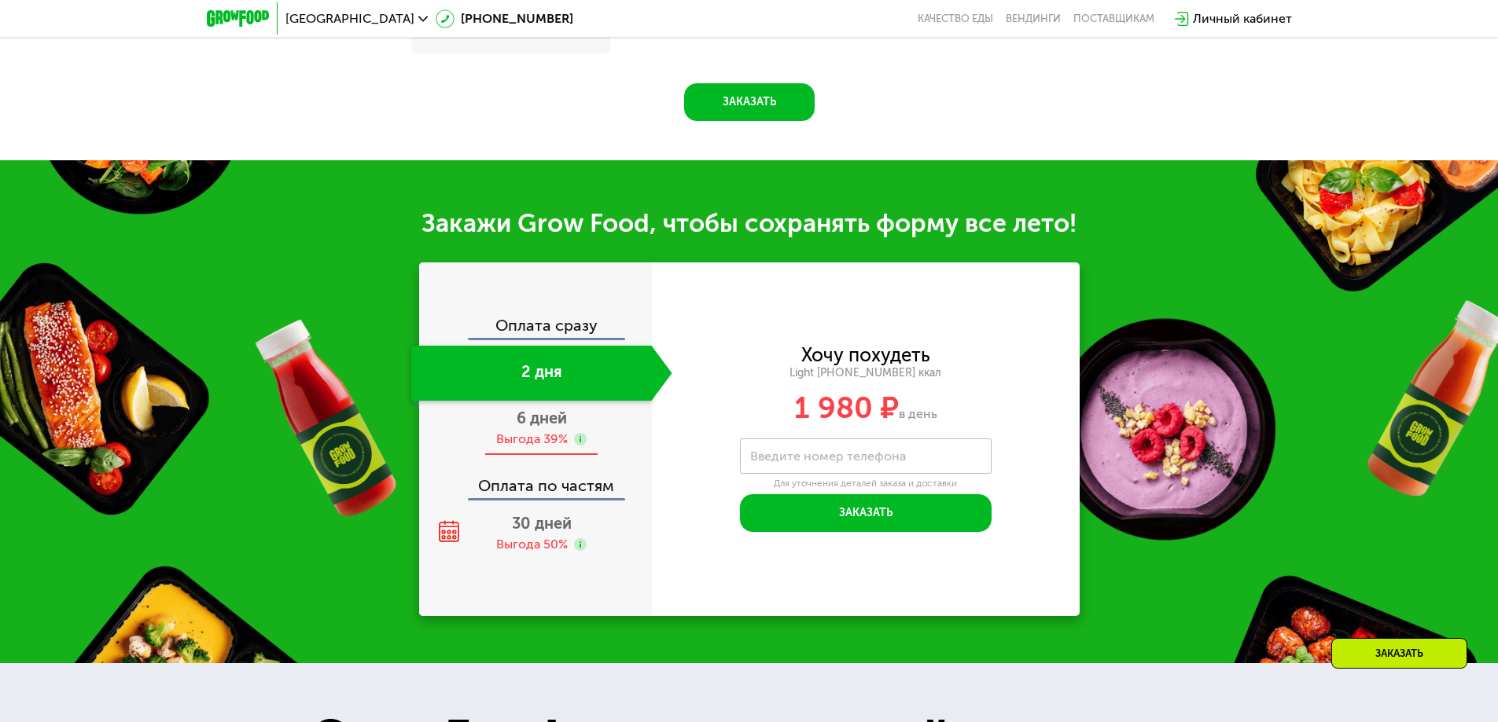
click at [537, 447] on div "Выгода 39%" at bounding box center [532, 439] width 72 height 17
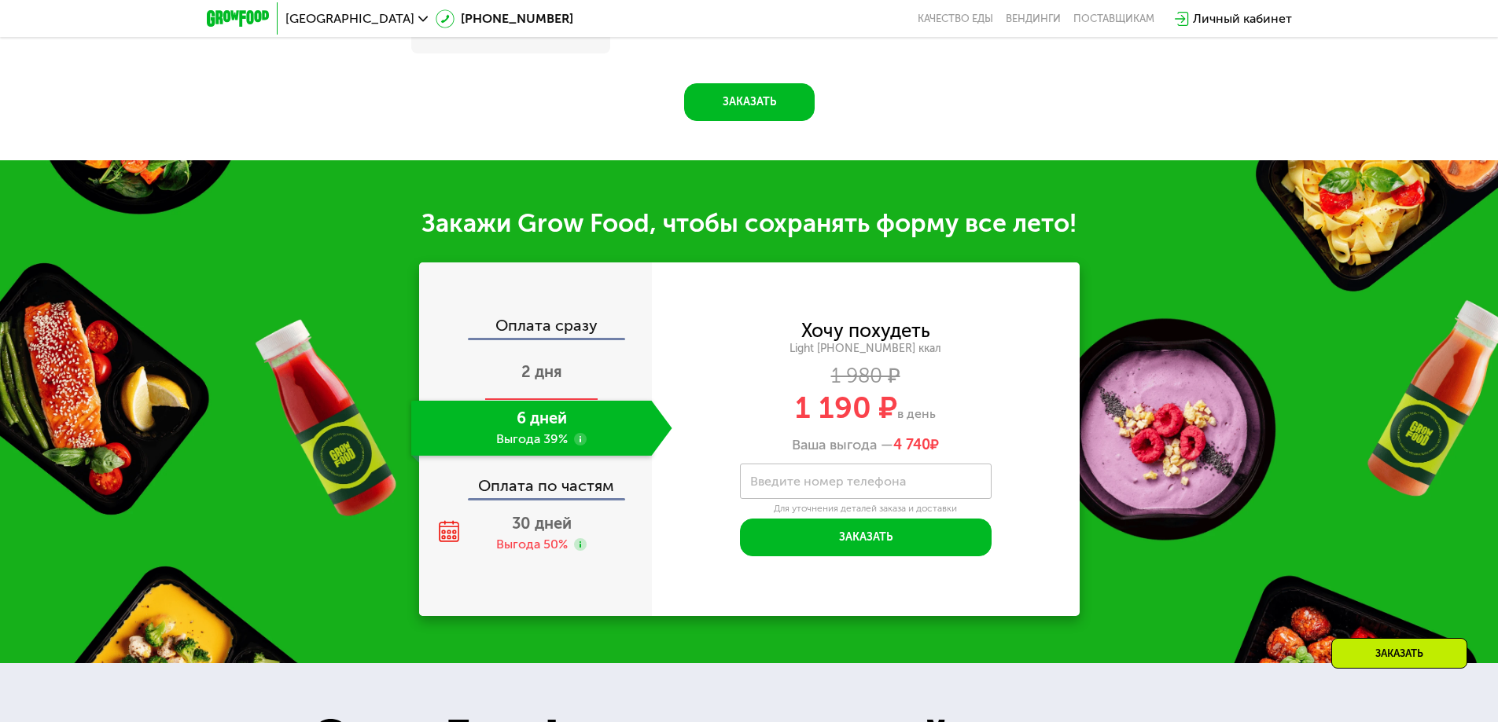
click at [549, 381] on span "2 дня" at bounding box center [541, 371] width 41 height 19
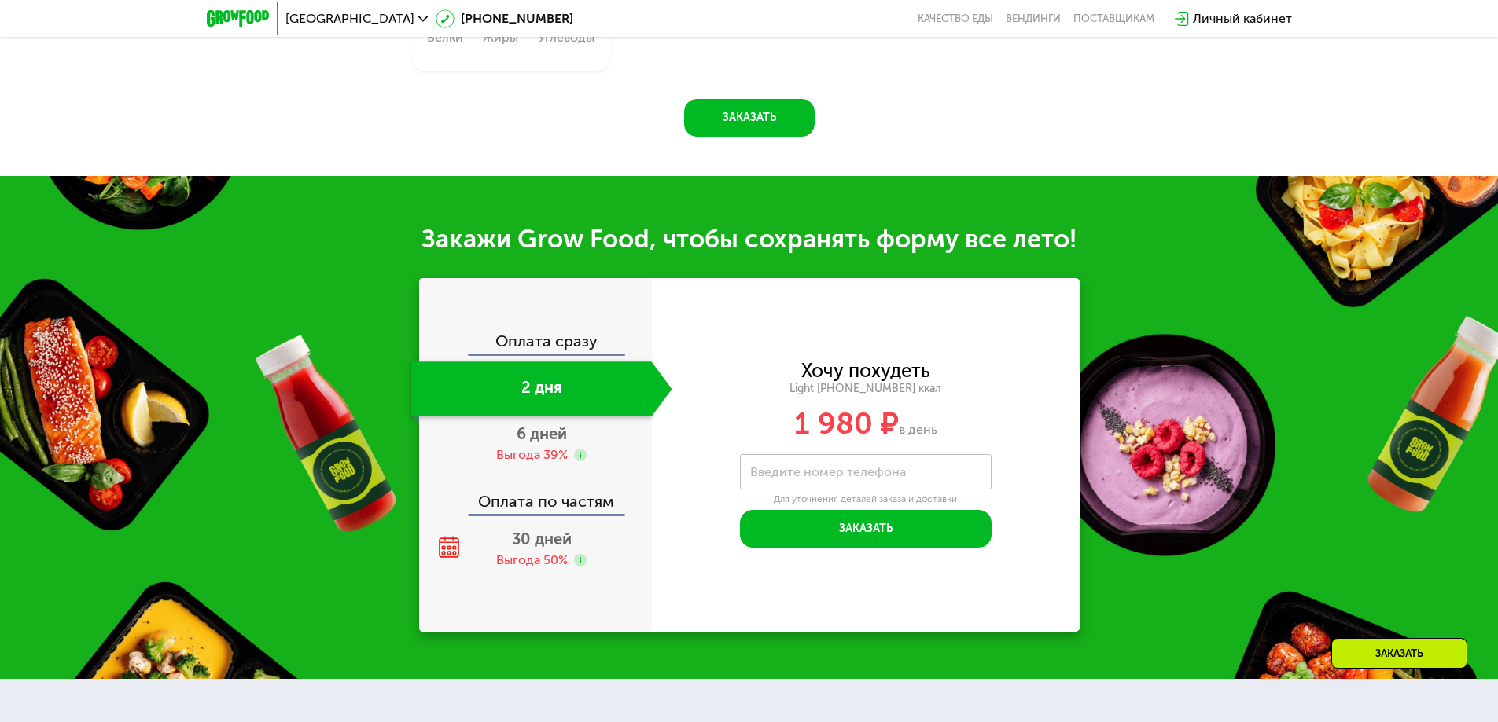
click at [543, 478] on div "Оплата по частям" at bounding box center [536, 496] width 231 height 36
click at [548, 433] on span "6 дней" at bounding box center [541, 434] width 50 height 19
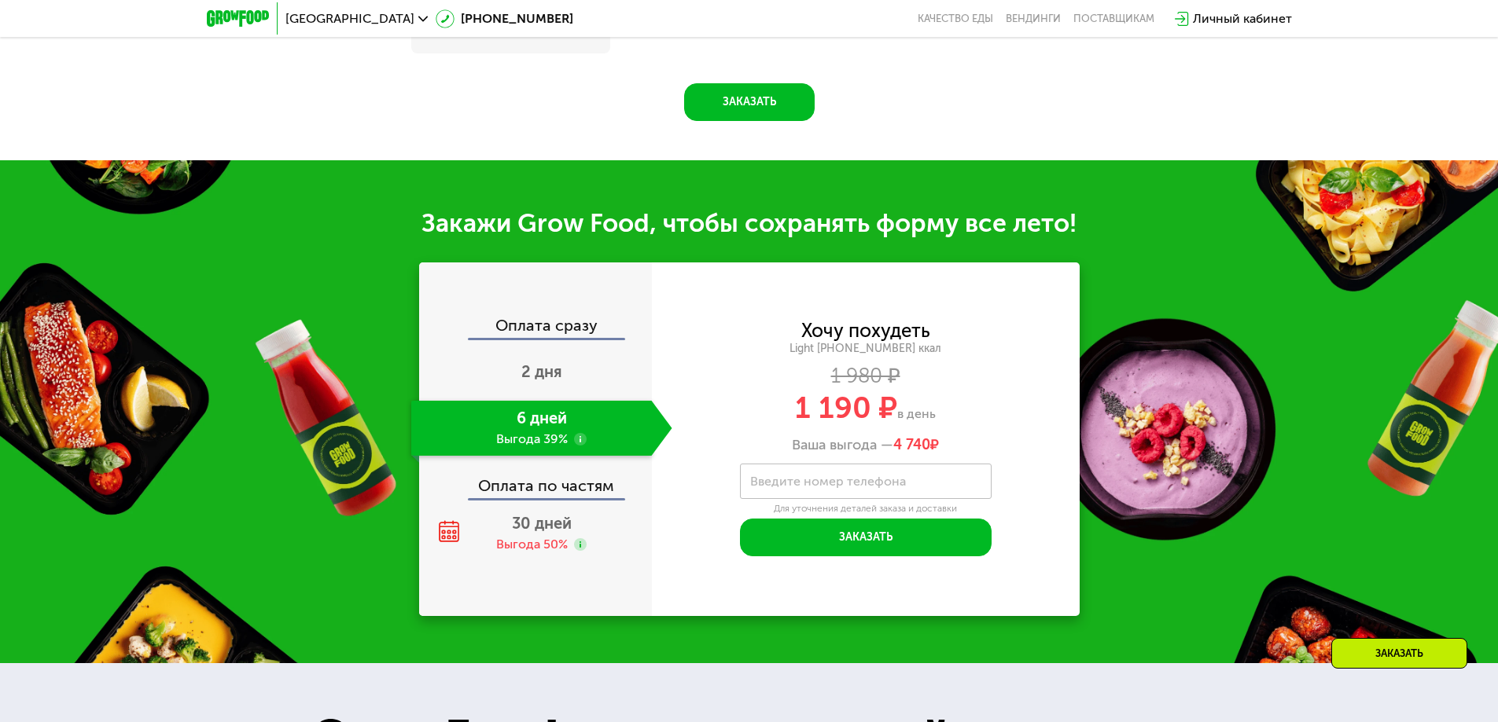
scroll to position [1572, 0]
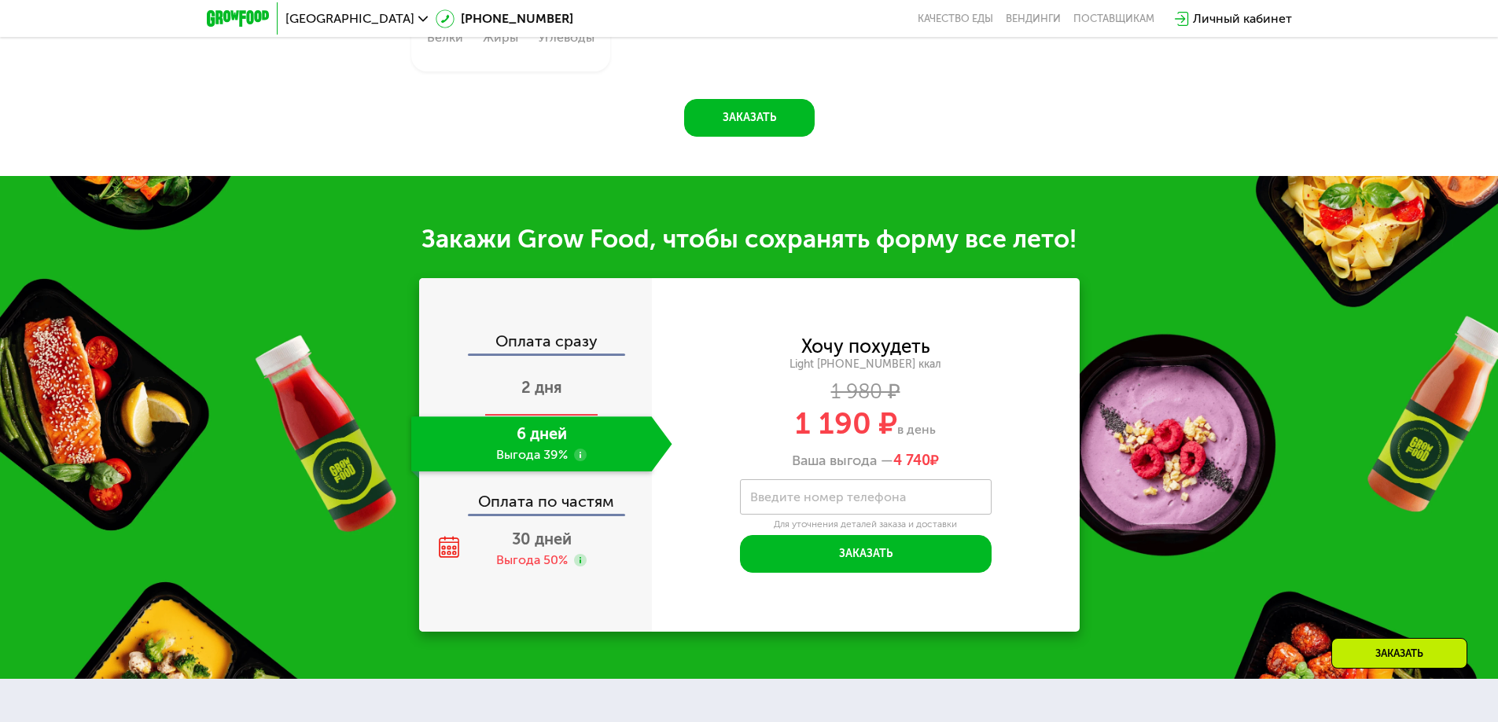
click at [556, 362] on div "2 дня" at bounding box center [541, 389] width 261 height 55
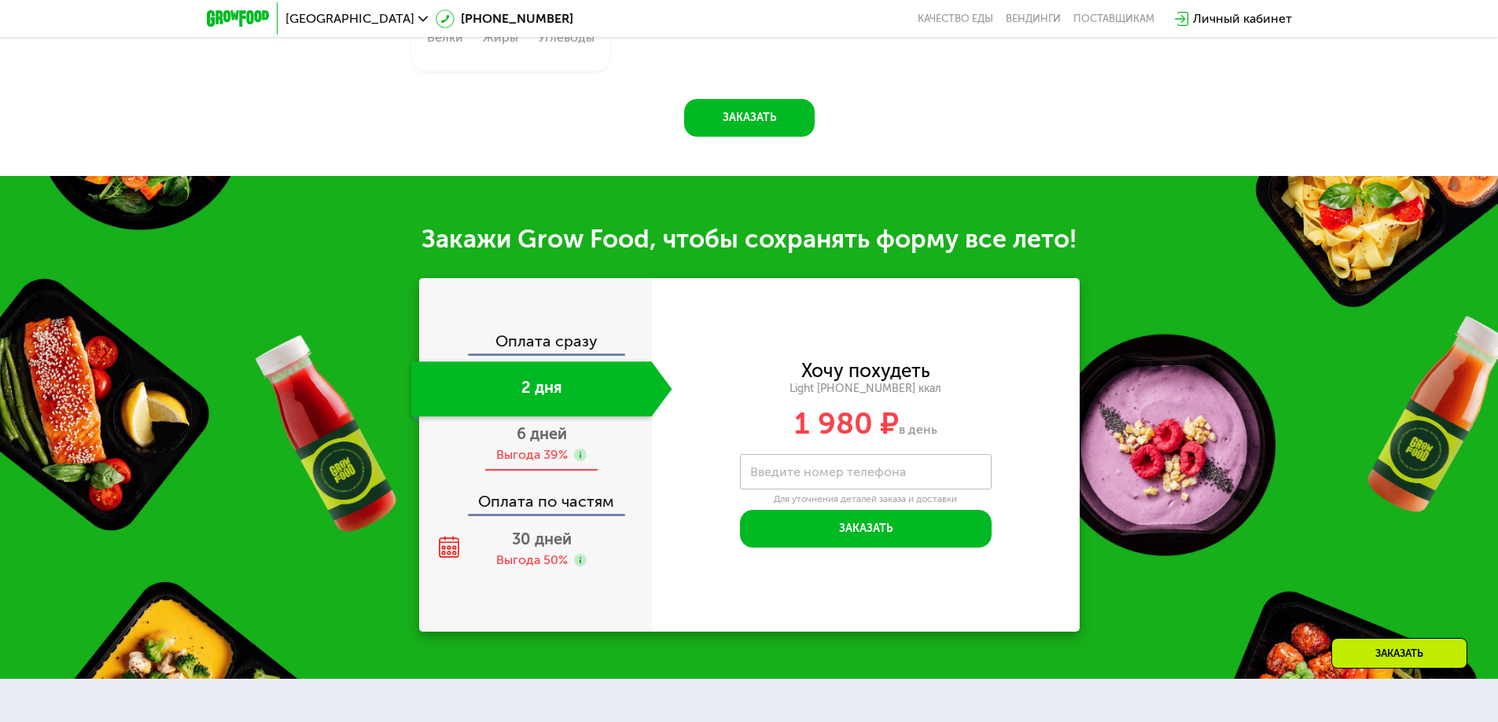
click at [547, 447] on div "Выгода 39%" at bounding box center [532, 455] width 72 height 17
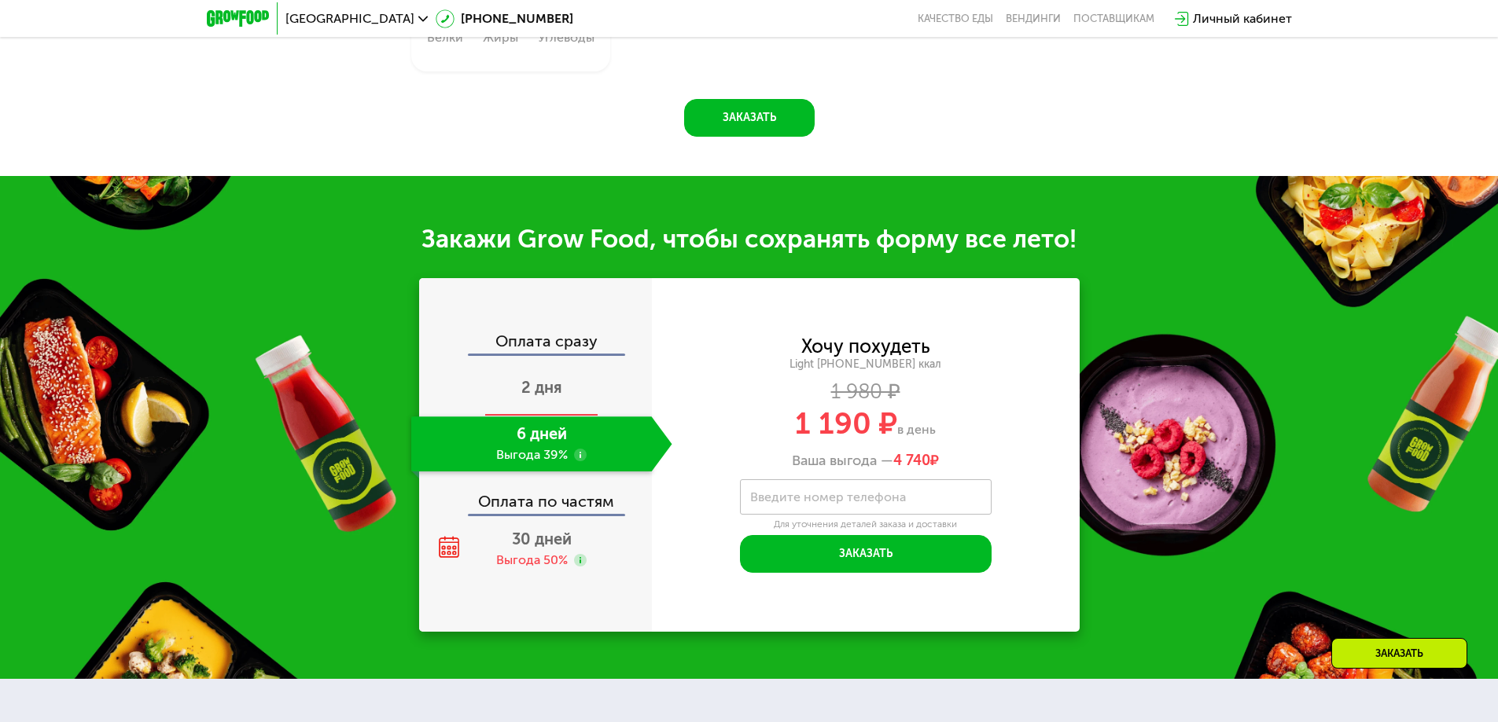
click at [536, 400] on div "2 дня" at bounding box center [541, 389] width 261 height 55
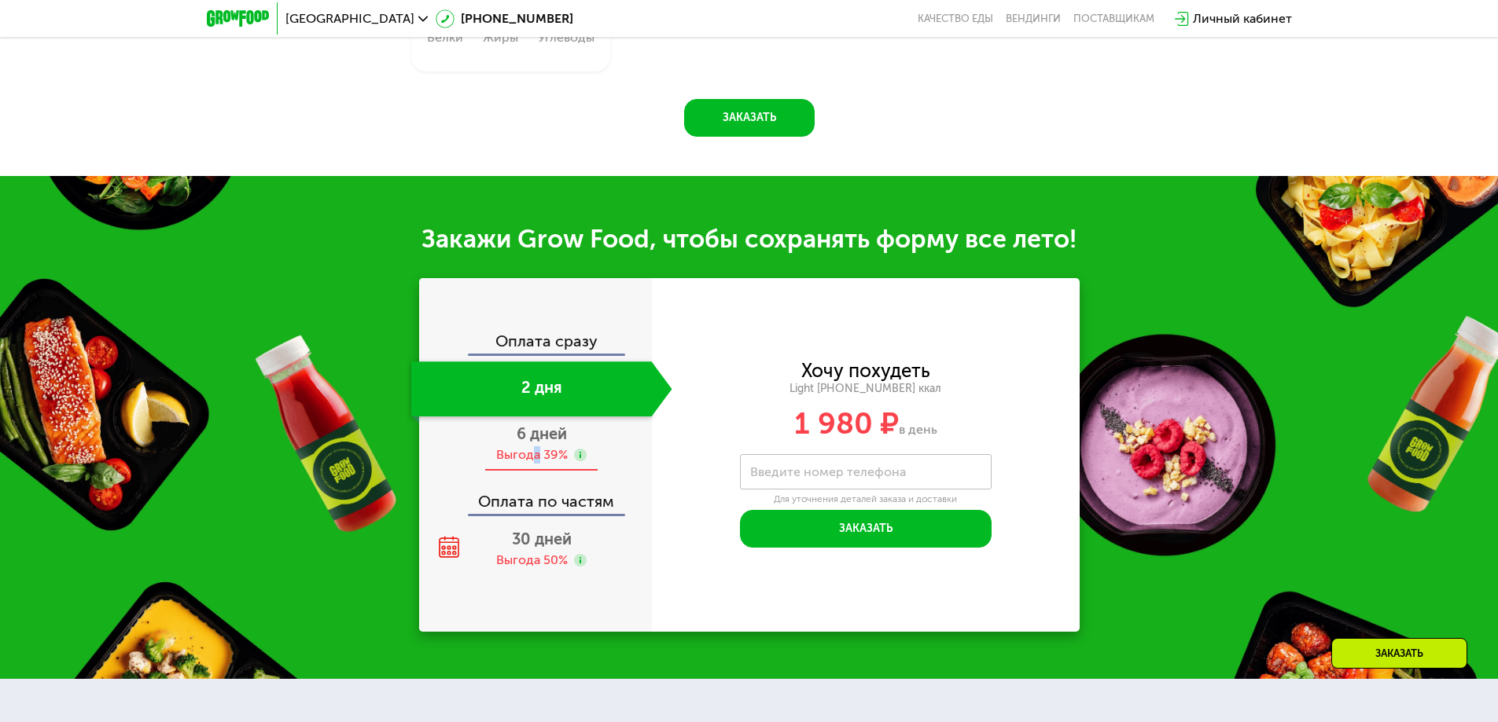
click at [536, 455] on div "6 дней Выгода 39%" at bounding box center [541, 444] width 261 height 55
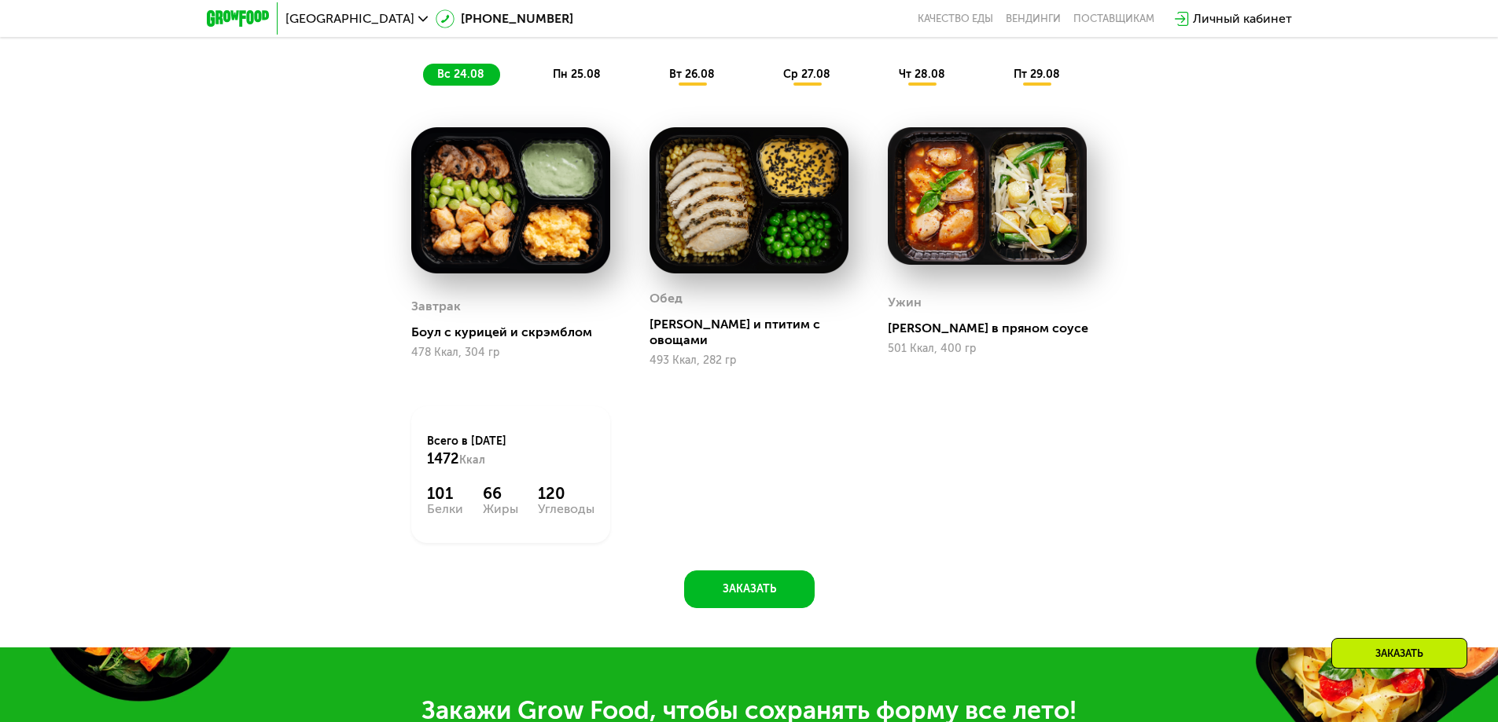
scroll to position [865, 0]
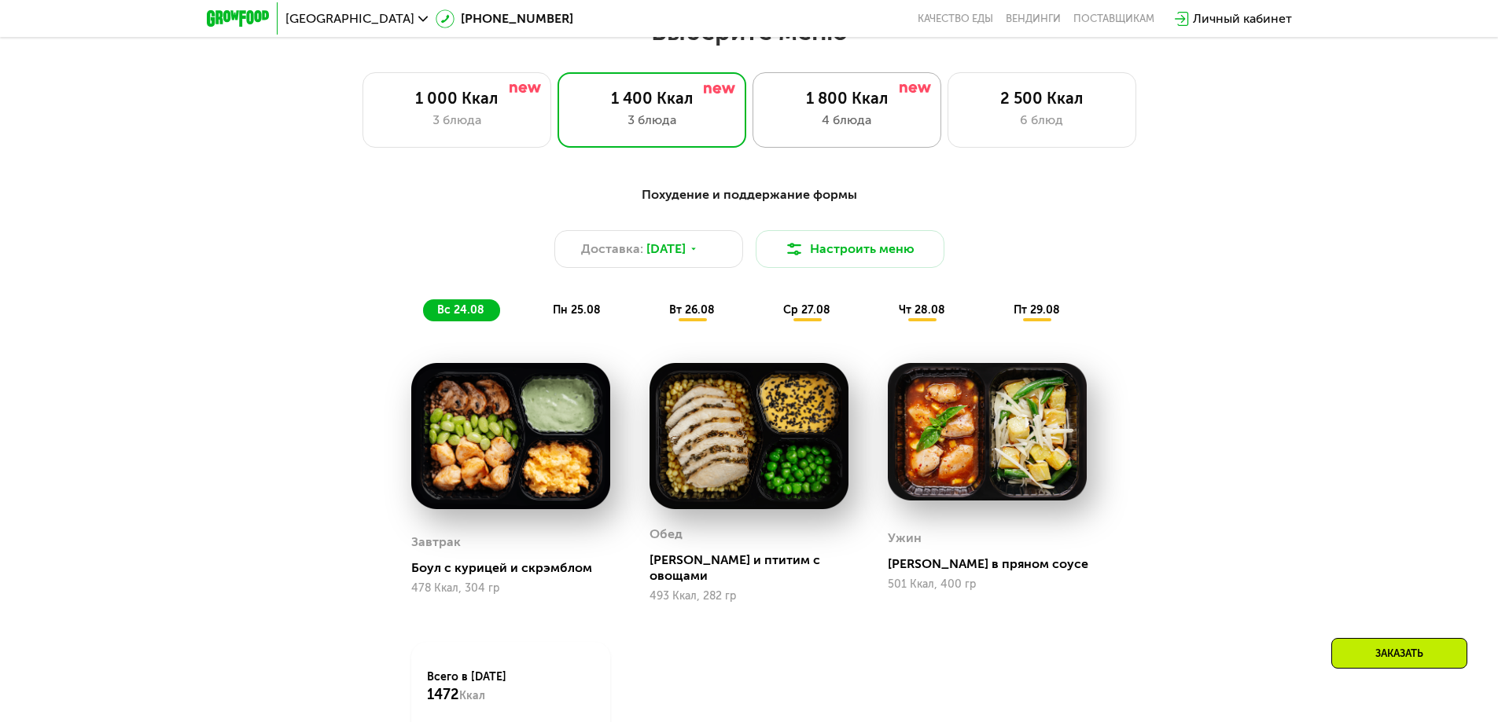
click at [947, 138] on div "1 800 Ккал 4 блюда" at bounding box center [1041, 109] width 189 height 75
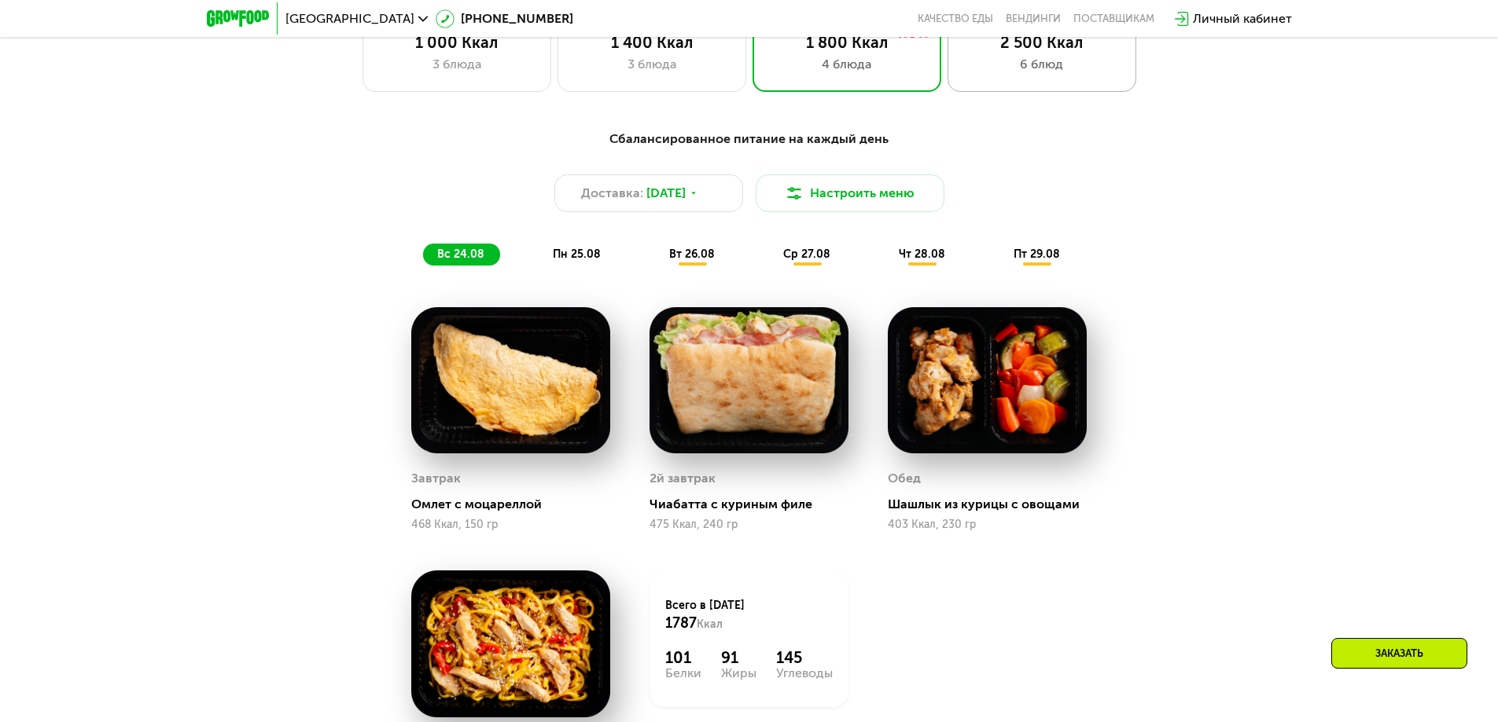
scroll to position [786, 0]
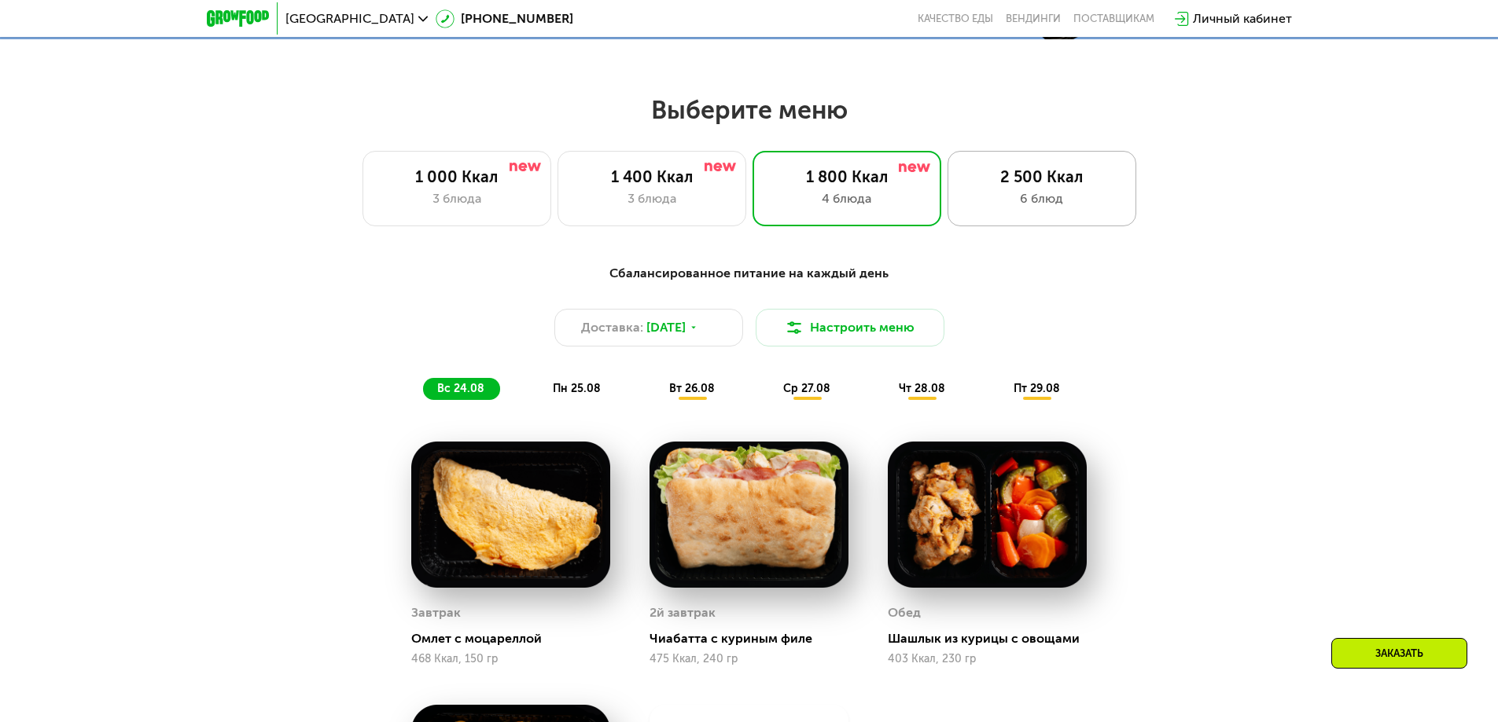
click at [983, 204] on div "6 блюд" at bounding box center [1042, 198] width 156 height 19
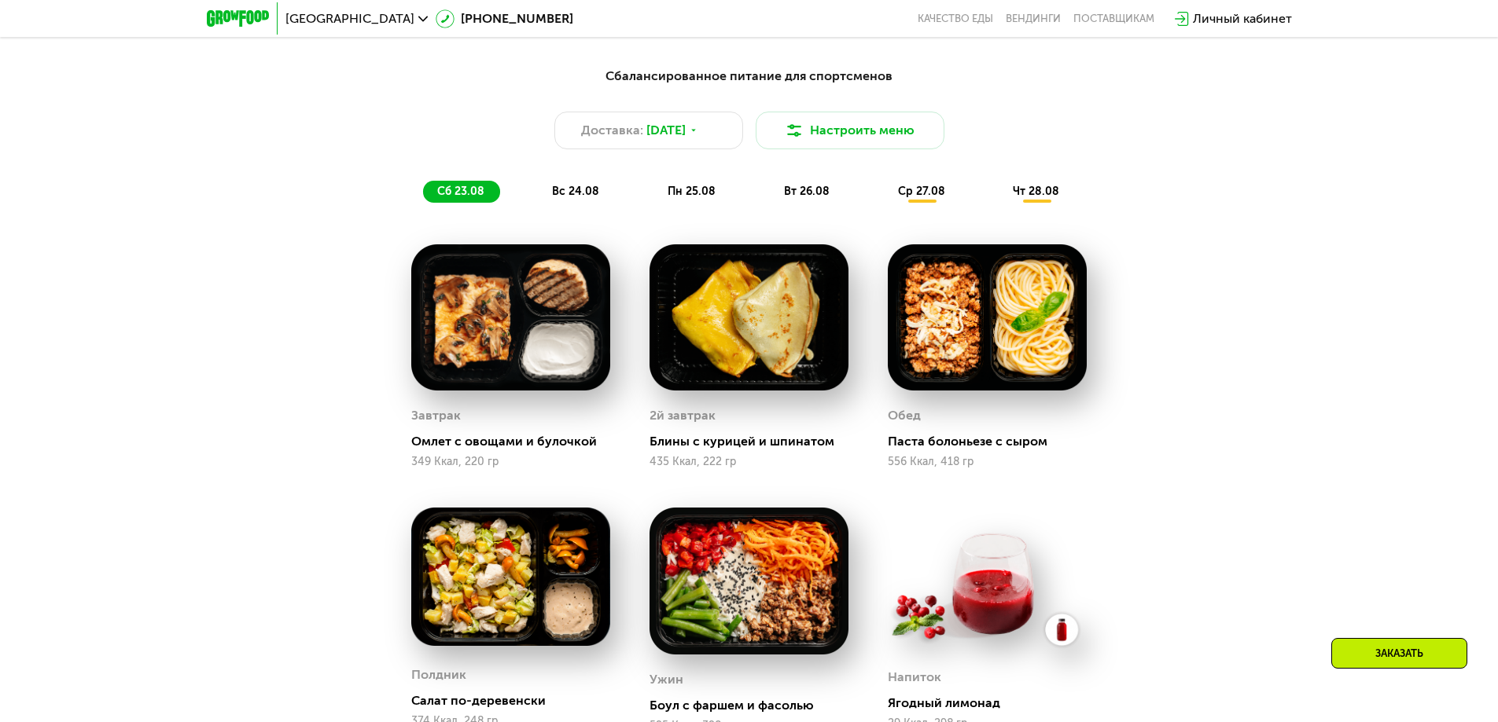
scroll to position [1101, 0]
